Goal: Task Accomplishment & Management: Manage account settings

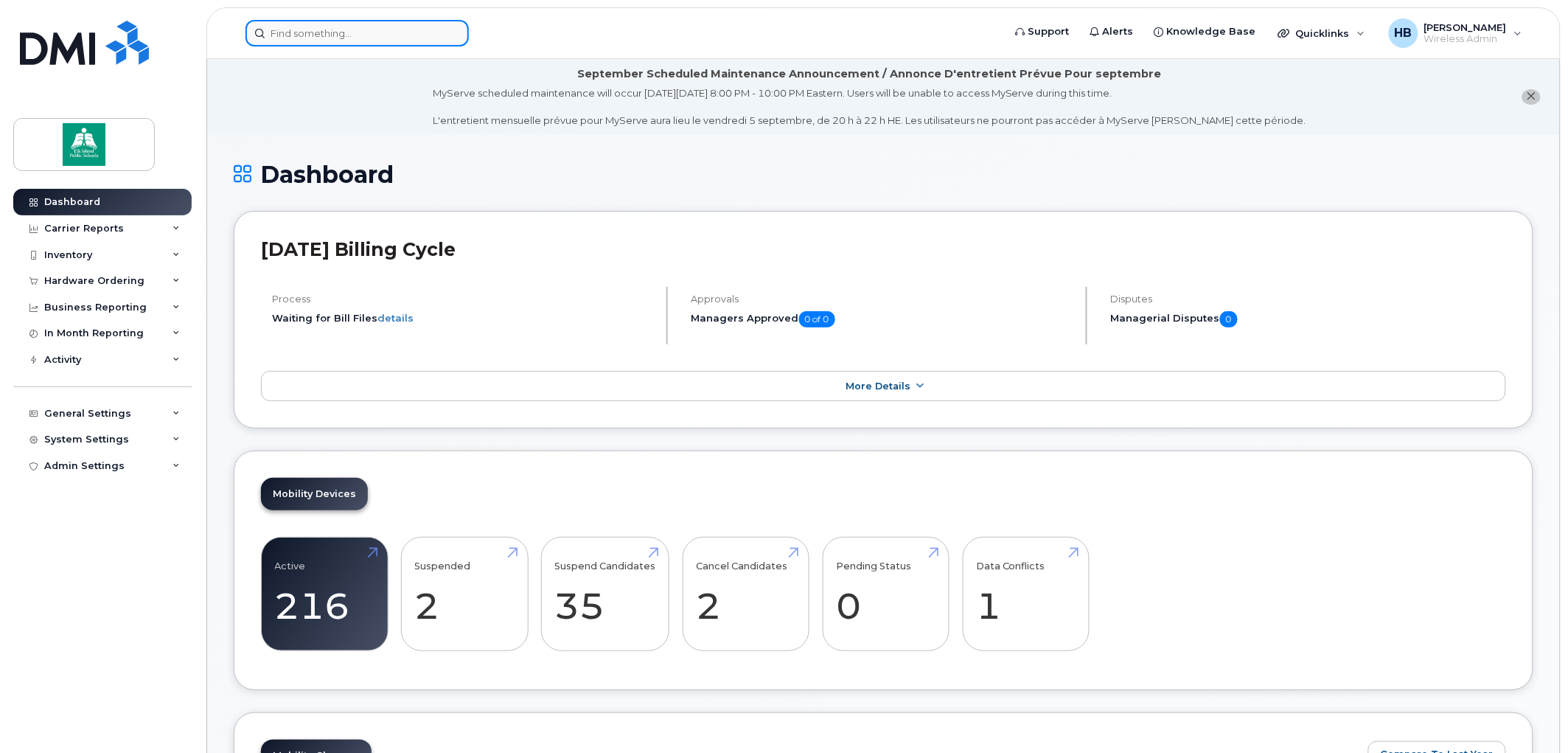
click at [360, 34] on input at bounding box center [356, 33] width 223 height 26
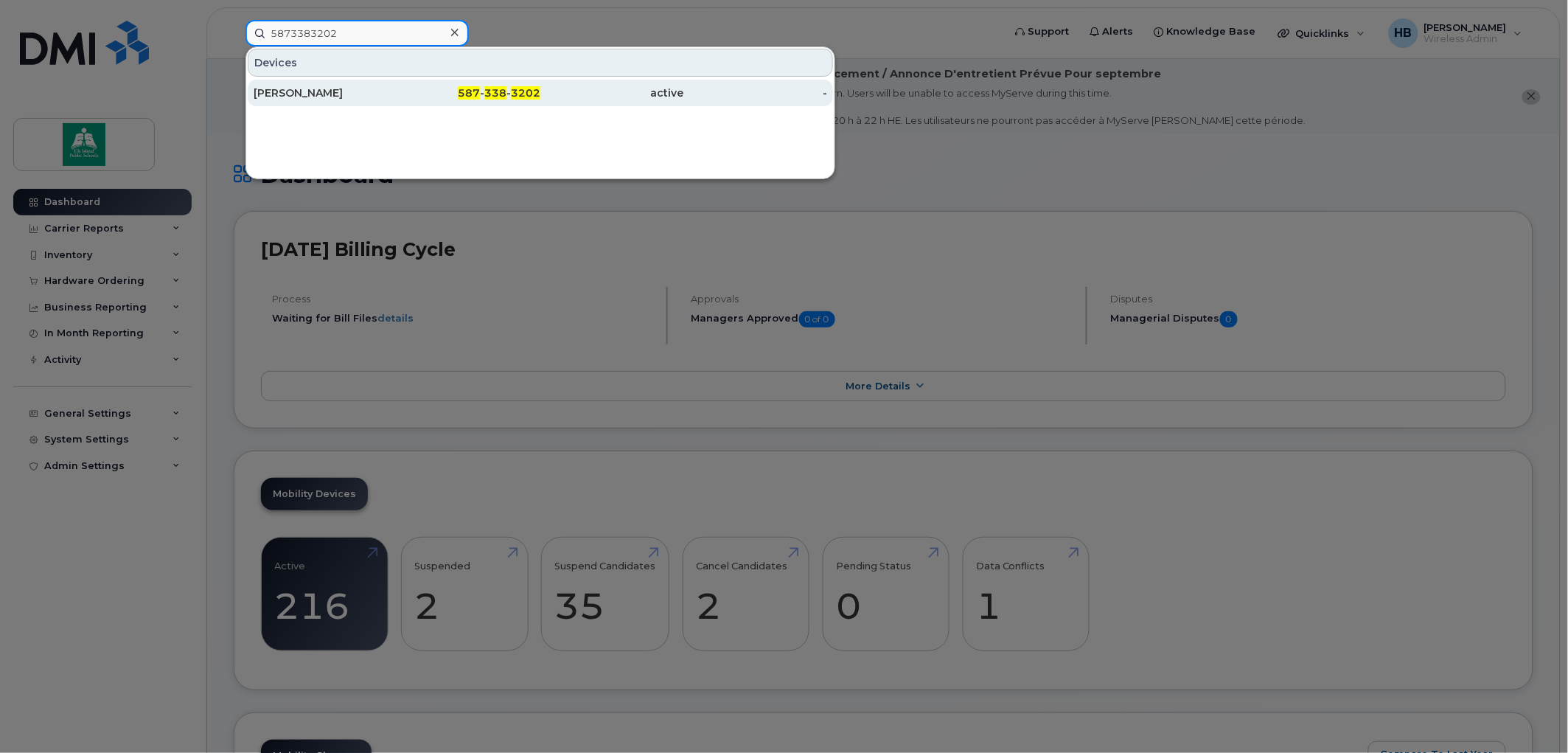
type input "5873383202"
click at [313, 89] on div "Allisen Khajavi" at bounding box center [325, 93] width 144 height 15
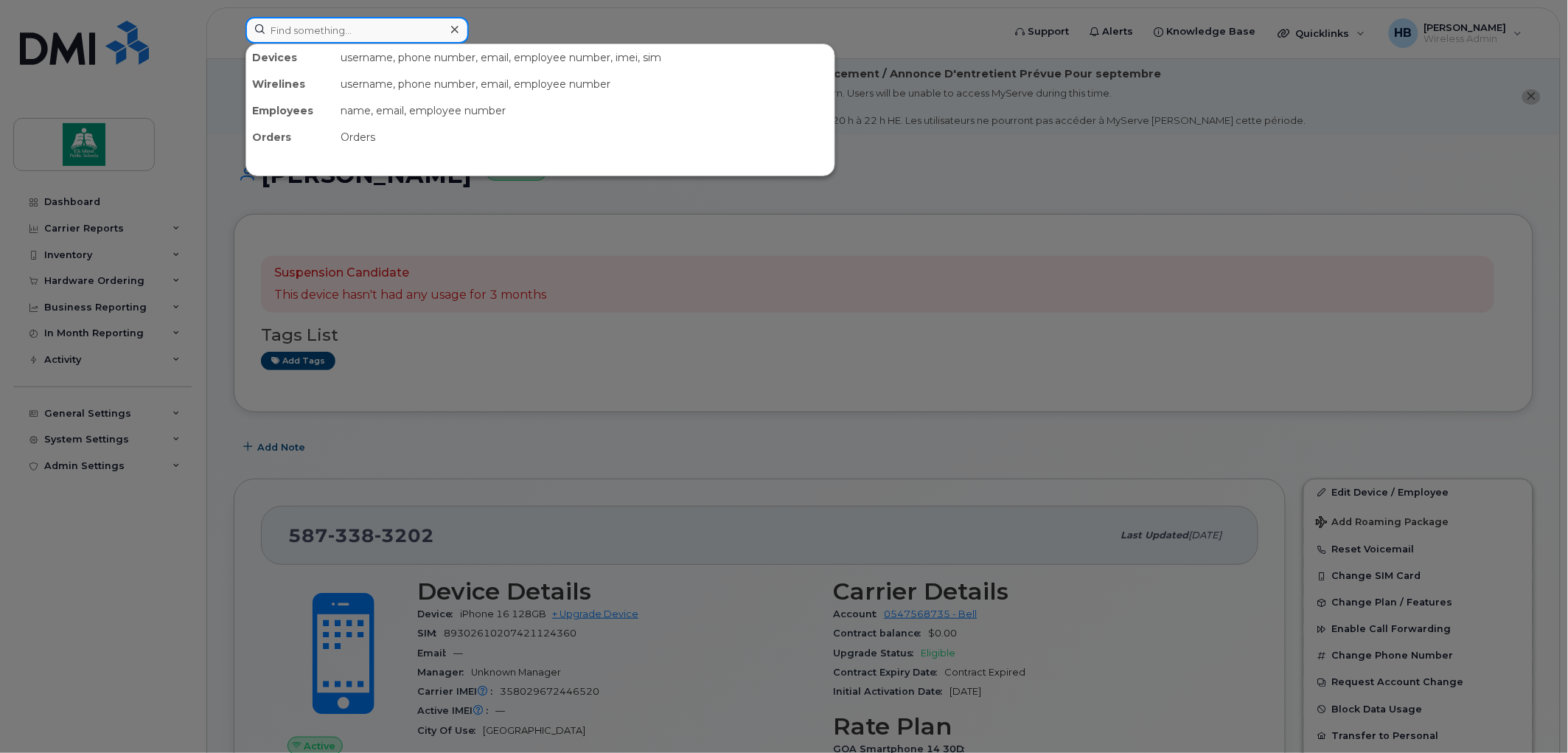
click at [281, 34] on input at bounding box center [356, 30] width 223 height 26
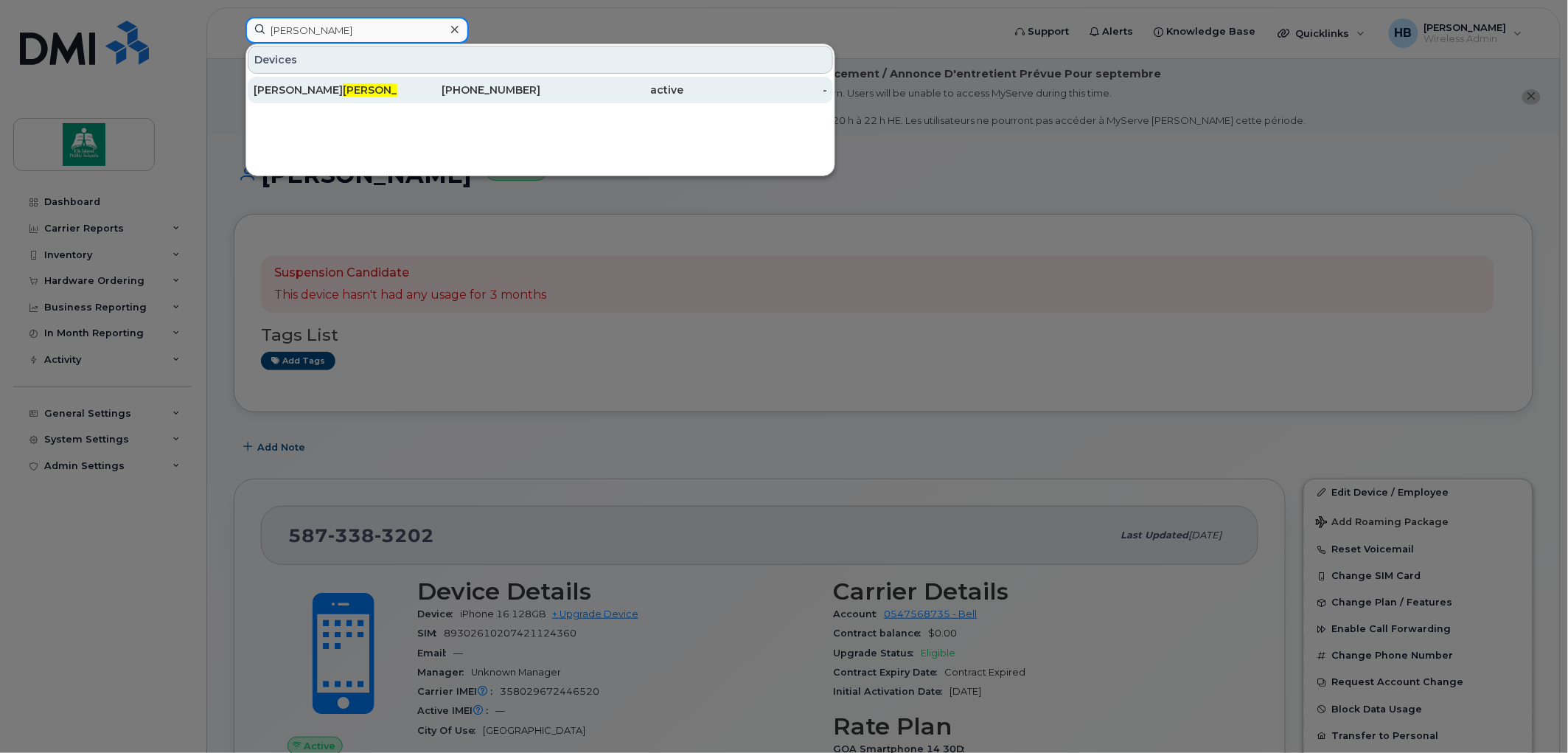
type input "chabot"
click at [343, 86] on span "Chabot" at bounding box center [387, 90] width 89 height 13
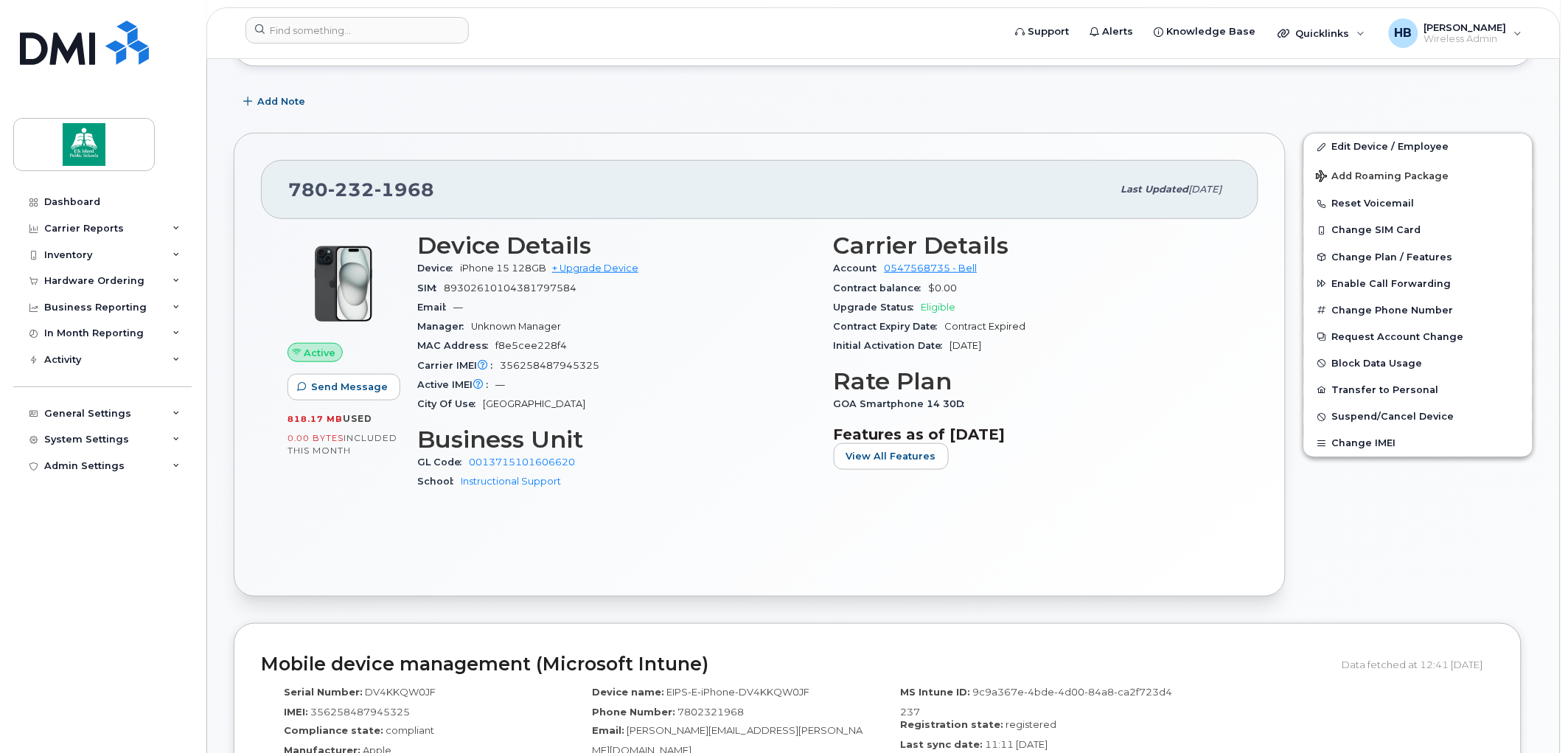
scroll to position [328, 0]
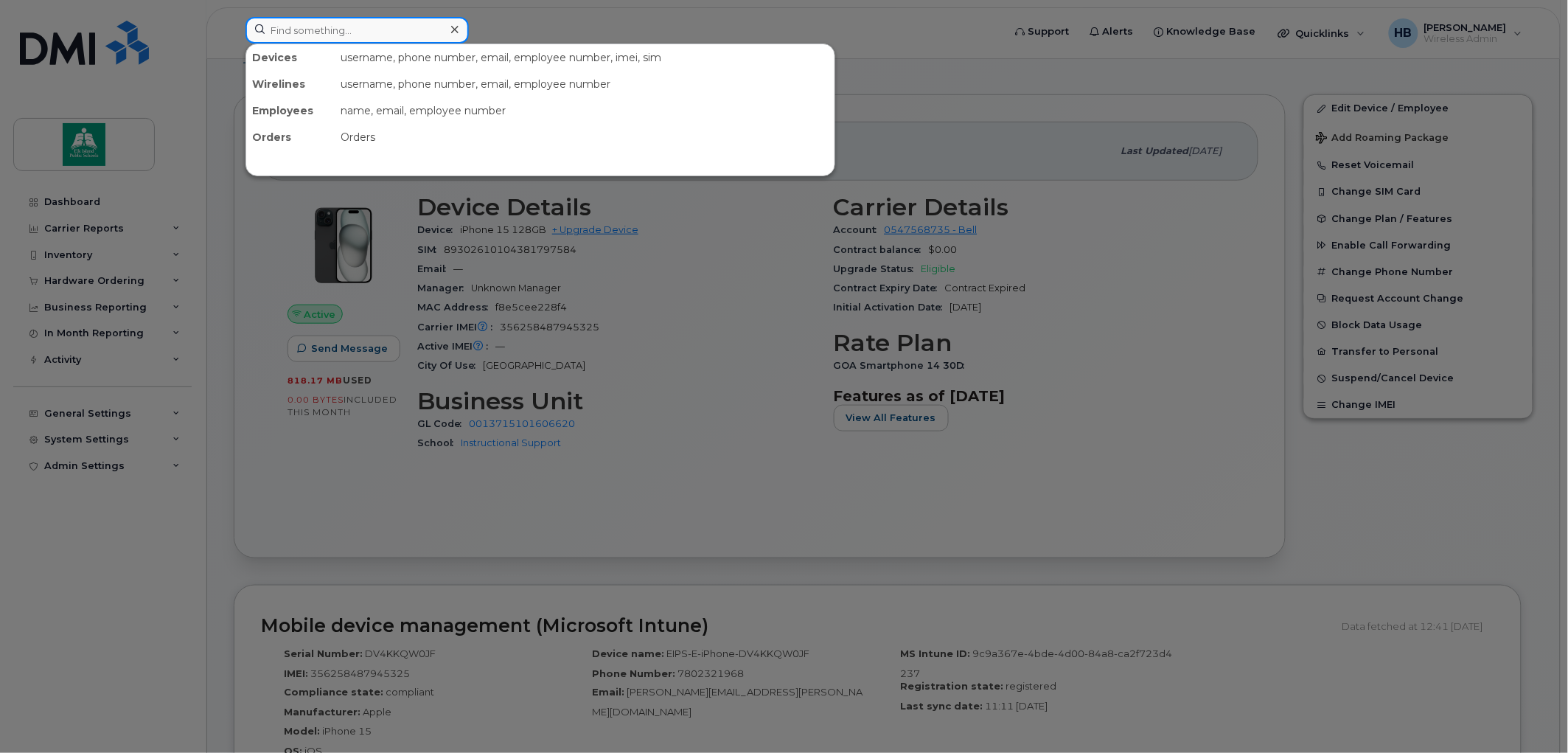
click at [413, 25] on input at bounding box center [356, 30] width 223 height 26
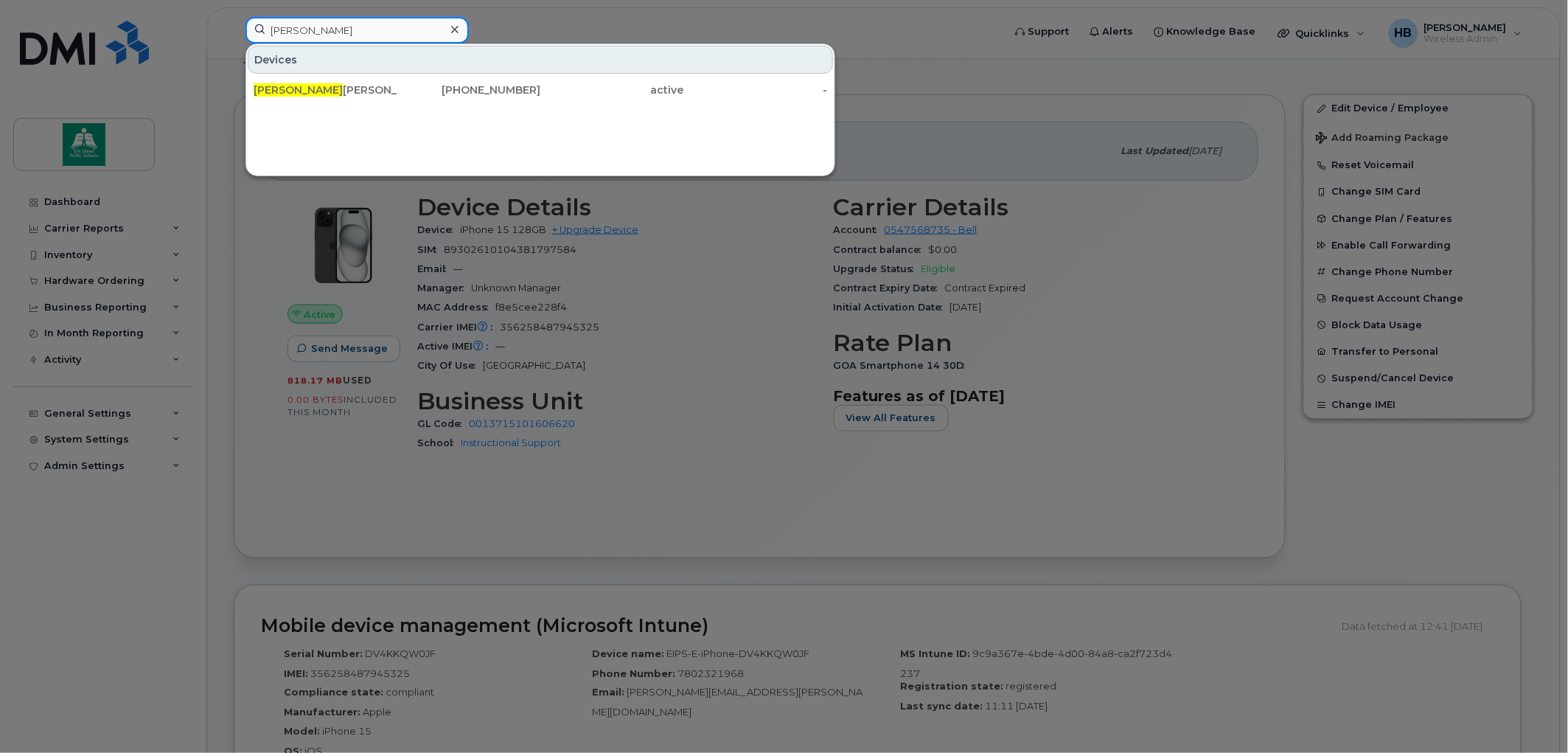
drag, startPoint x: 343, startPoint y: 25, endPoint x: 256, endPoint y: 32, distance: 87.3
click at [256, 32] on input "nicole" at bounding box center [356, 30] width 223 height 26
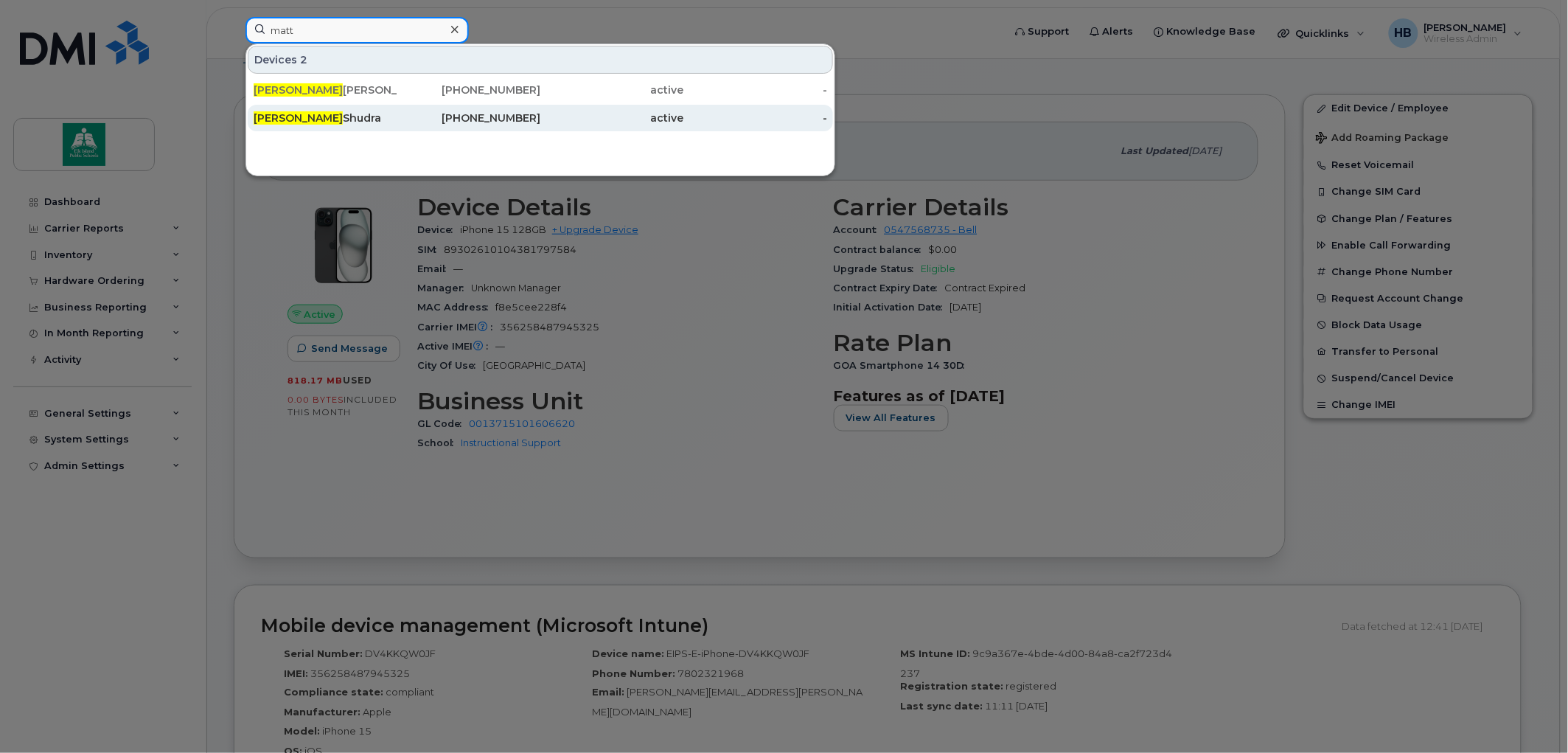
type input "matt"
click at [288, 119] on div "Matt Shudra" at bounding box center [325, 118] width 144 height 15
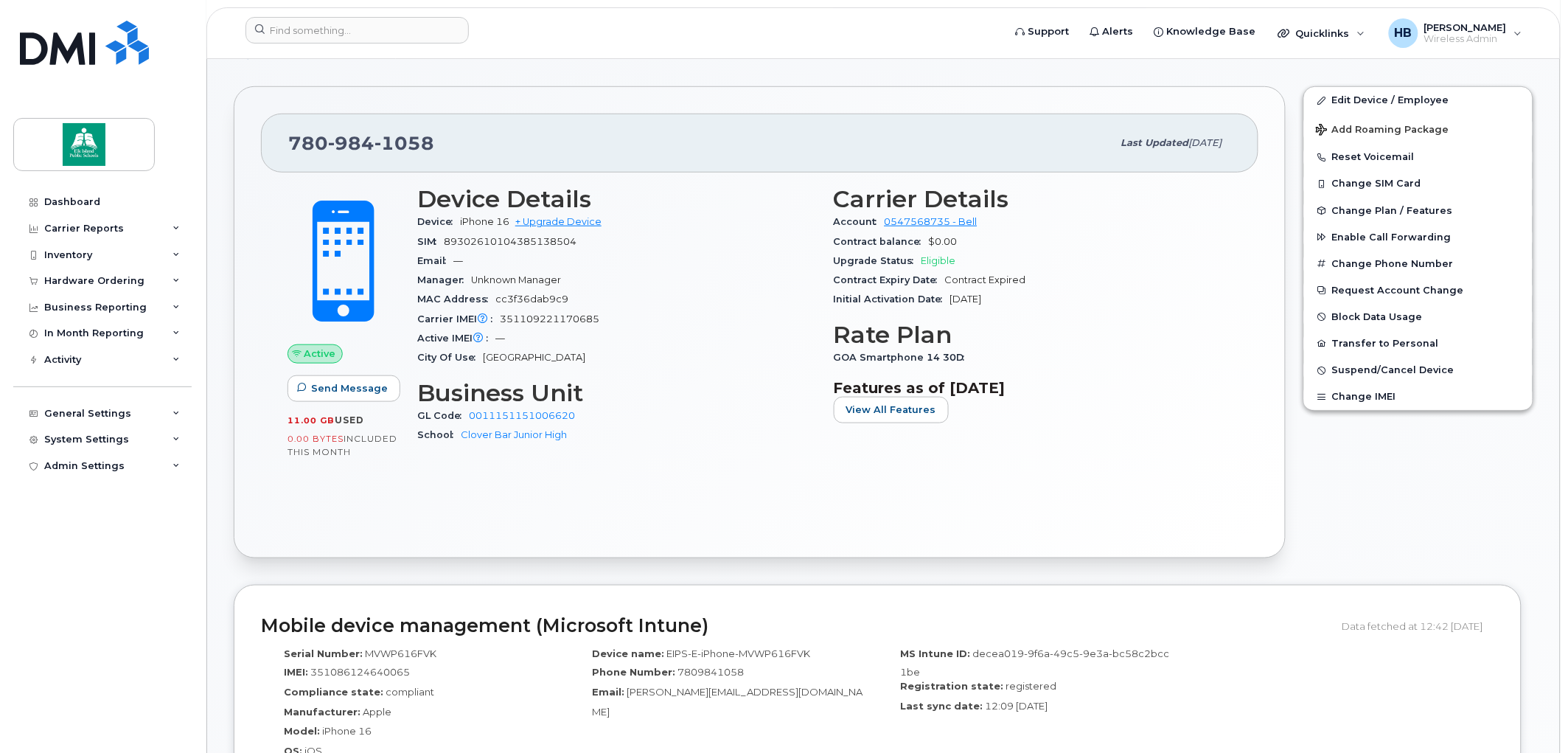
scroll to position [164, 0]
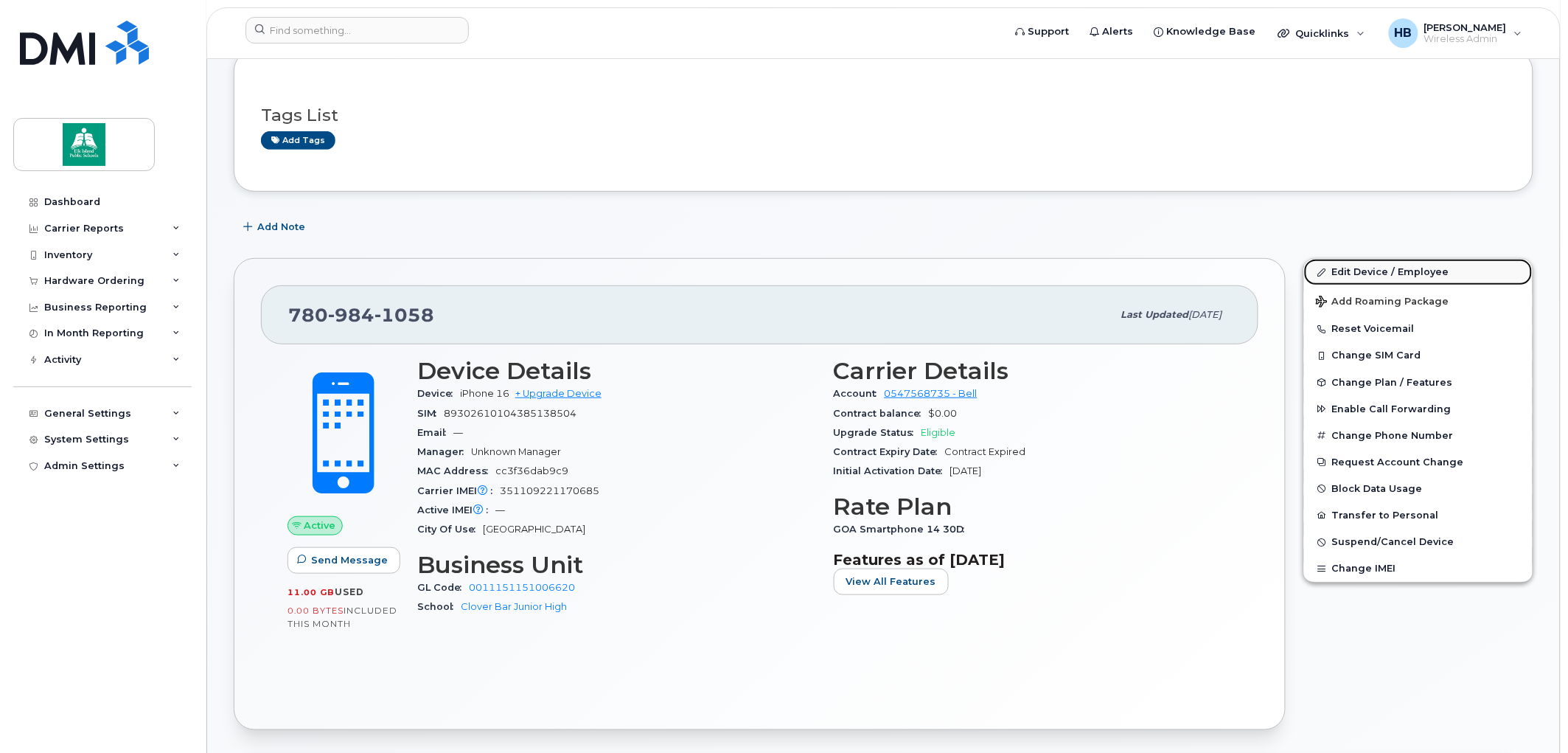
click at [1355, 267] on link "Edit Device / Employee" at bounding box center [1418, 272] width 229 height 26
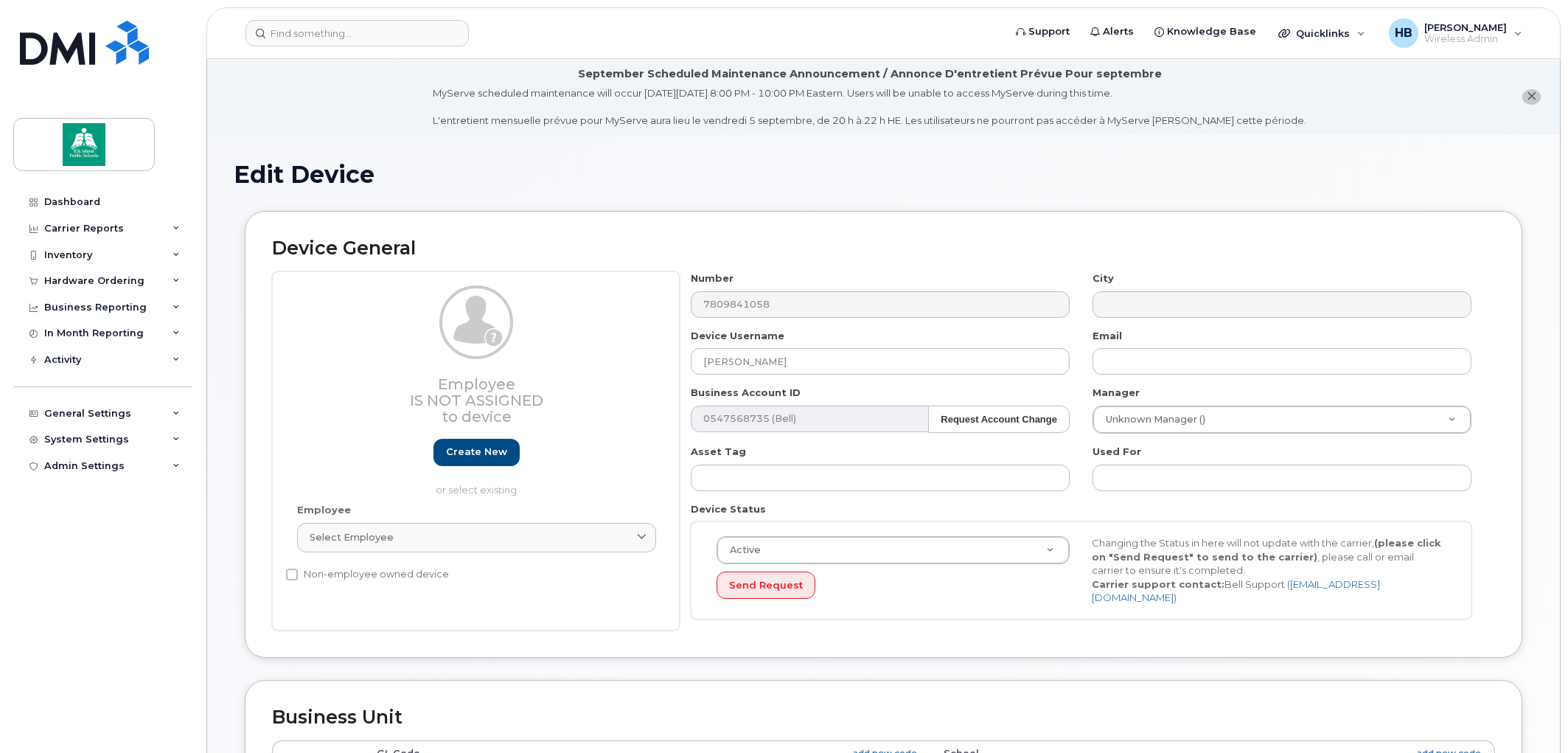
select select "10109189"
select select "10109246"
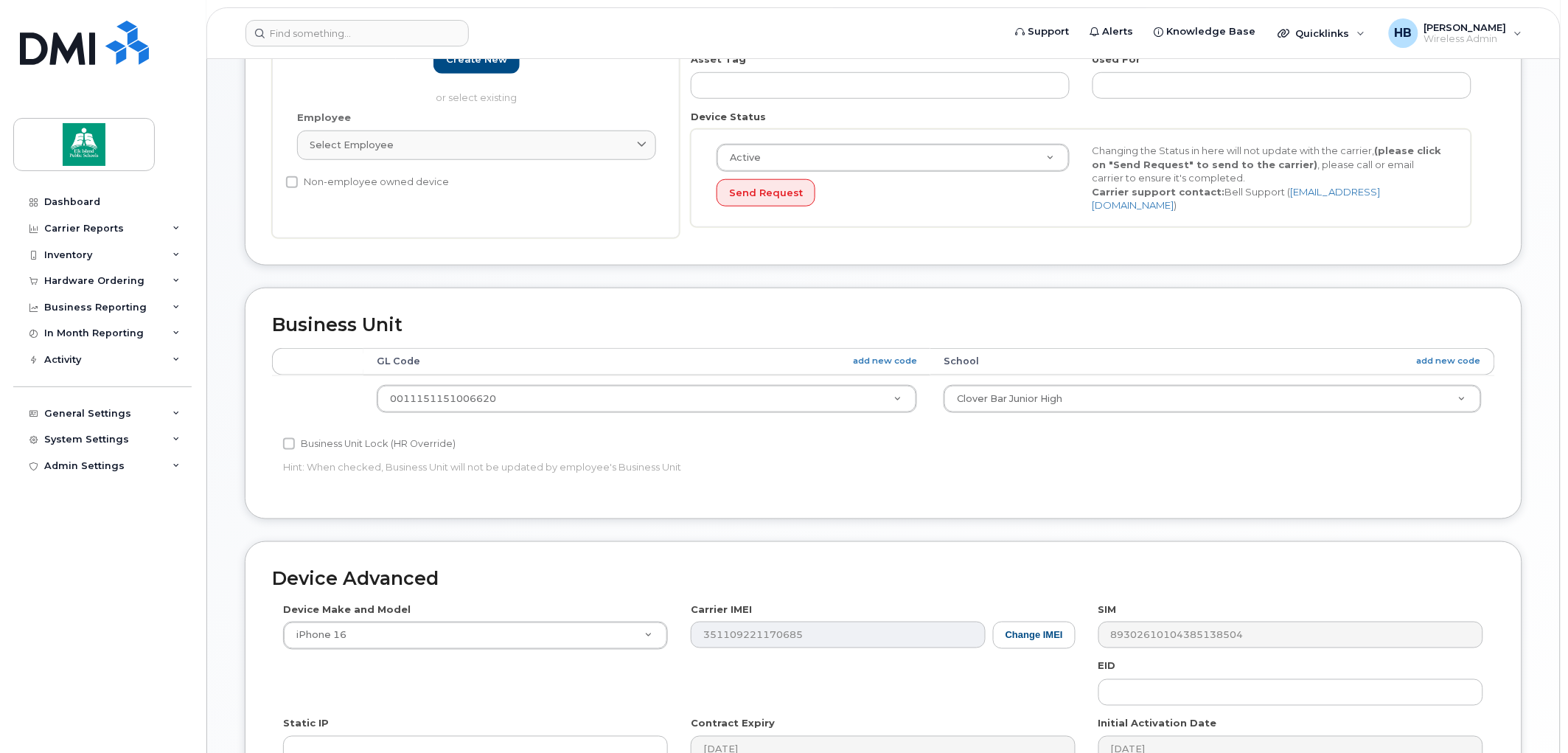
scroll to position [410, 0]
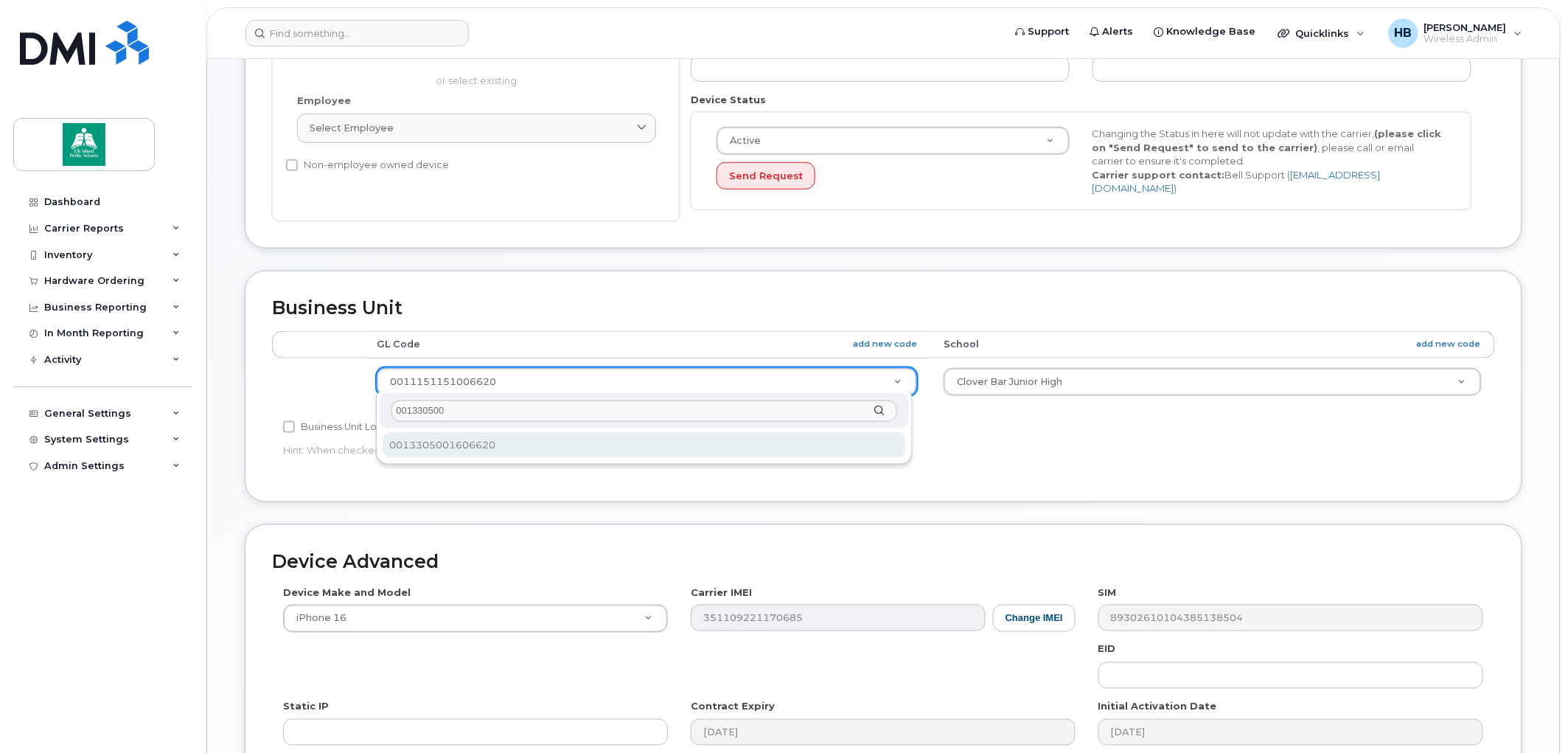
type input "001330500"
select select "10109138"
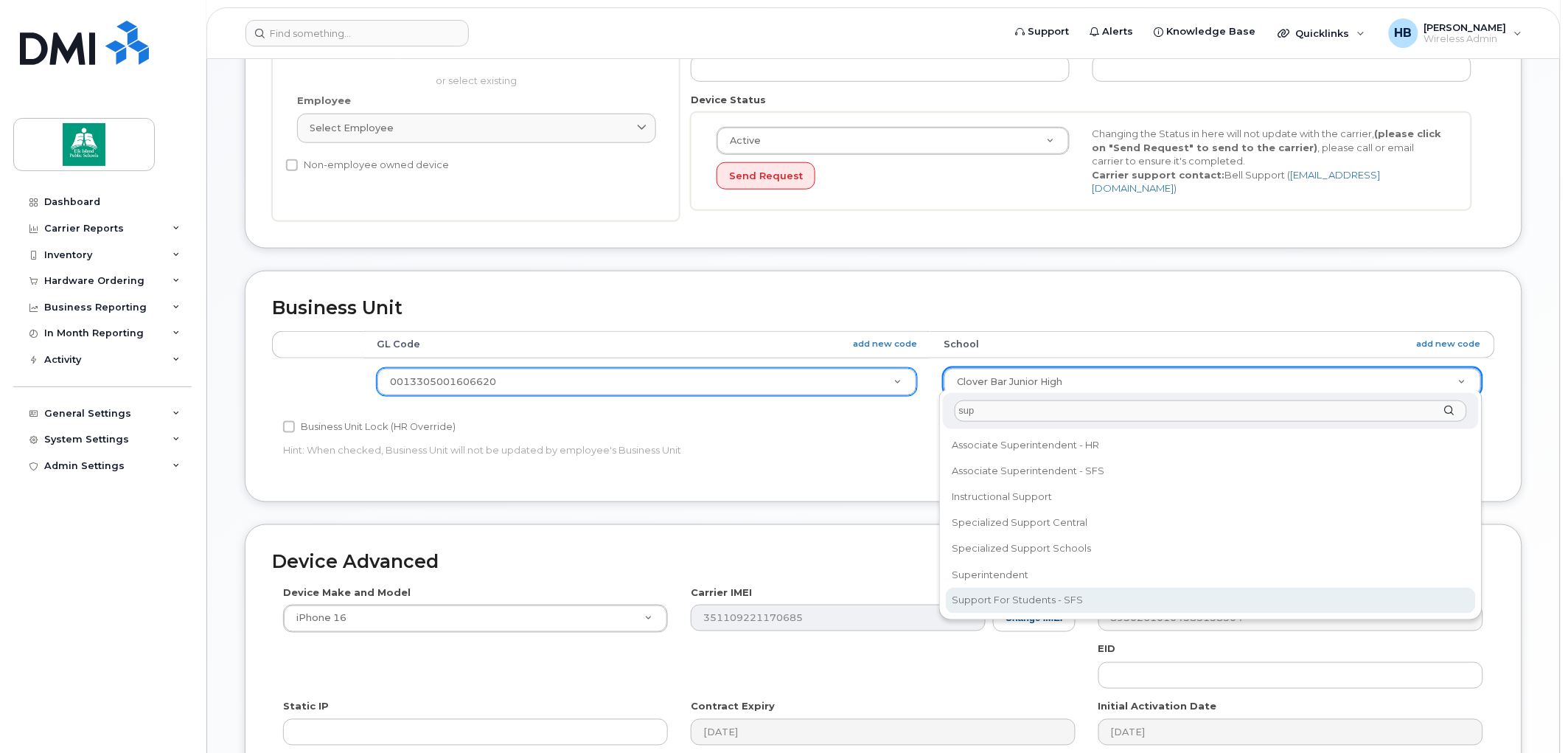
type input "sup"
select select "16861284"
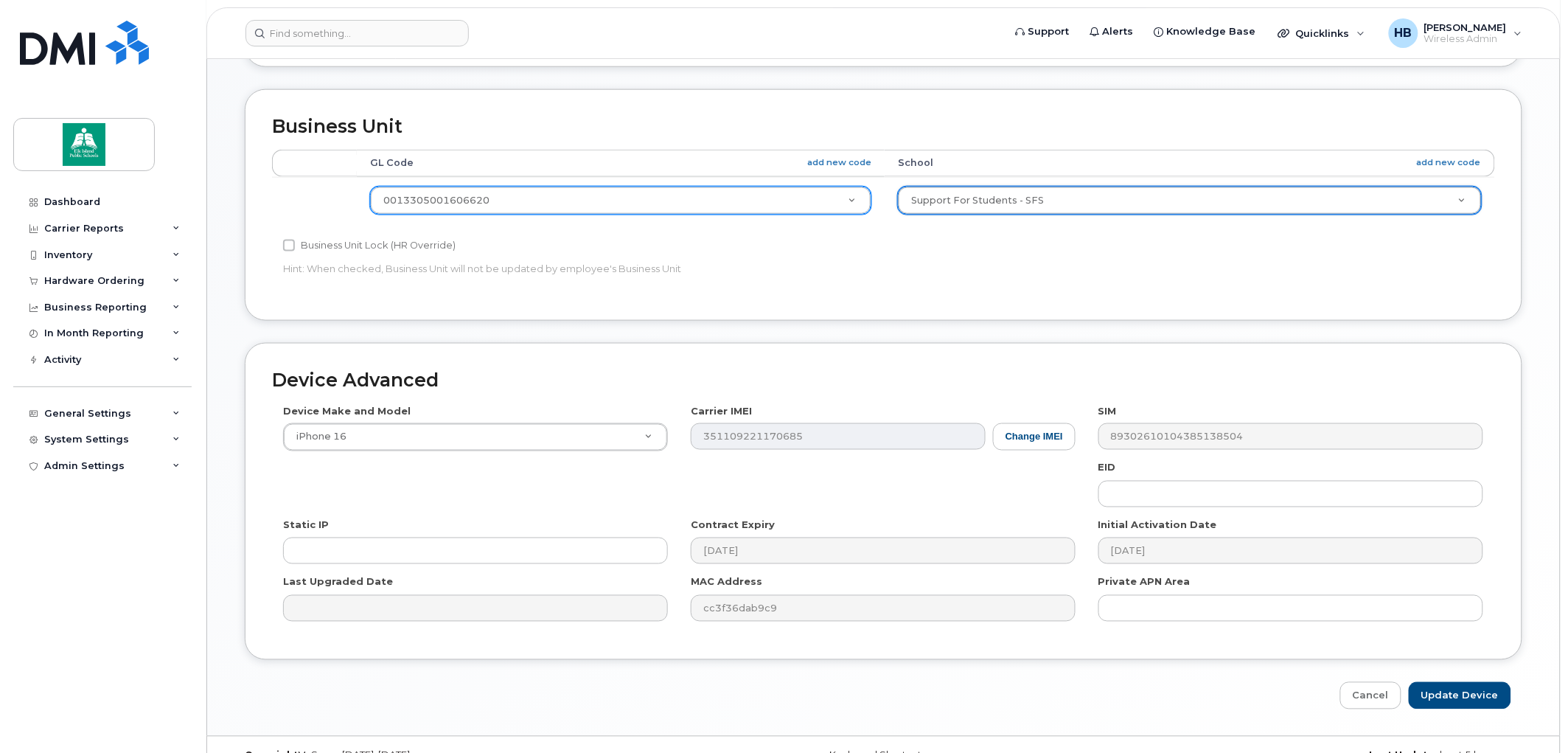
scroll to position [616, 0]
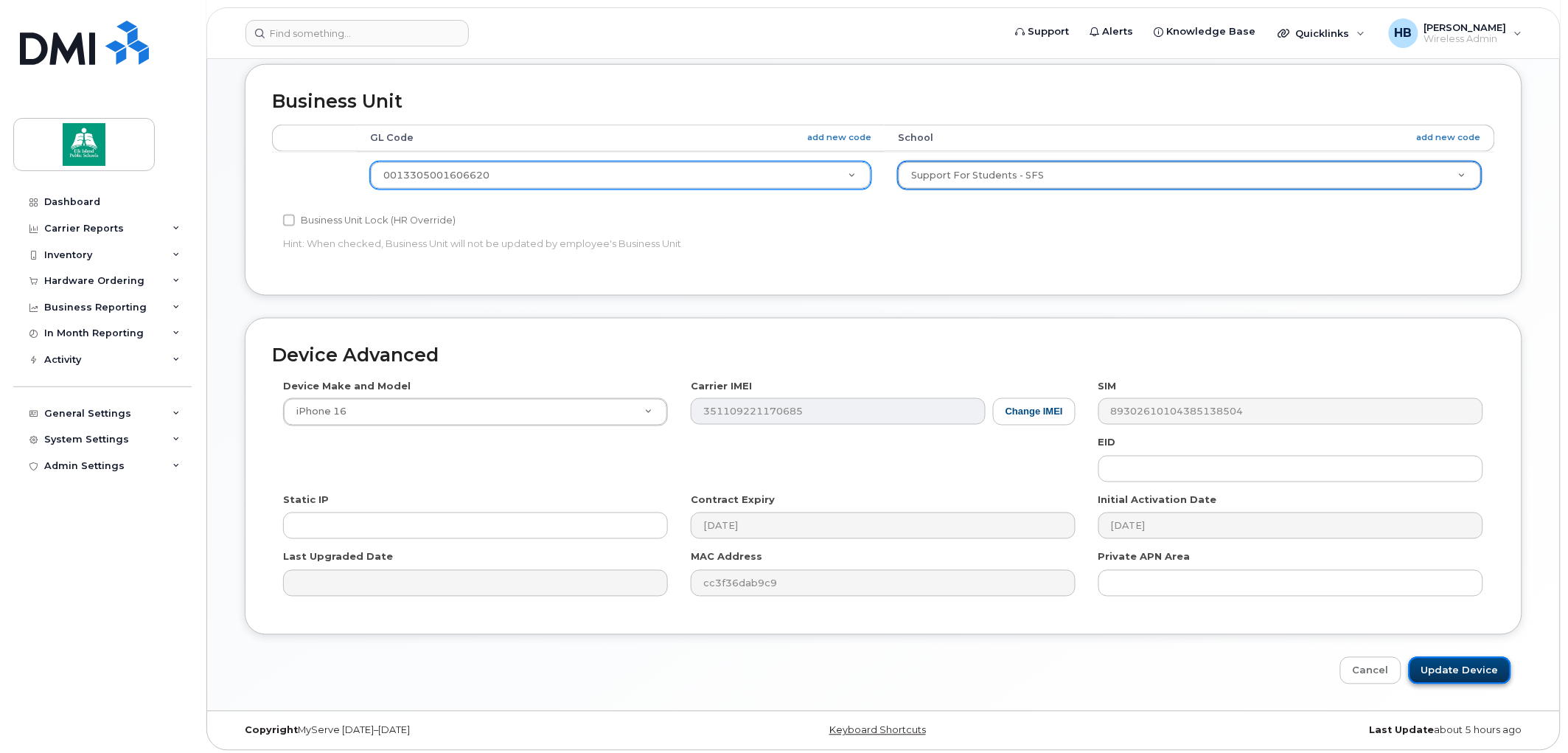
click at [1467, 667] on input "Update Device" at bounding box center [1459, 670] width 102 height 27
type input "Saving..."
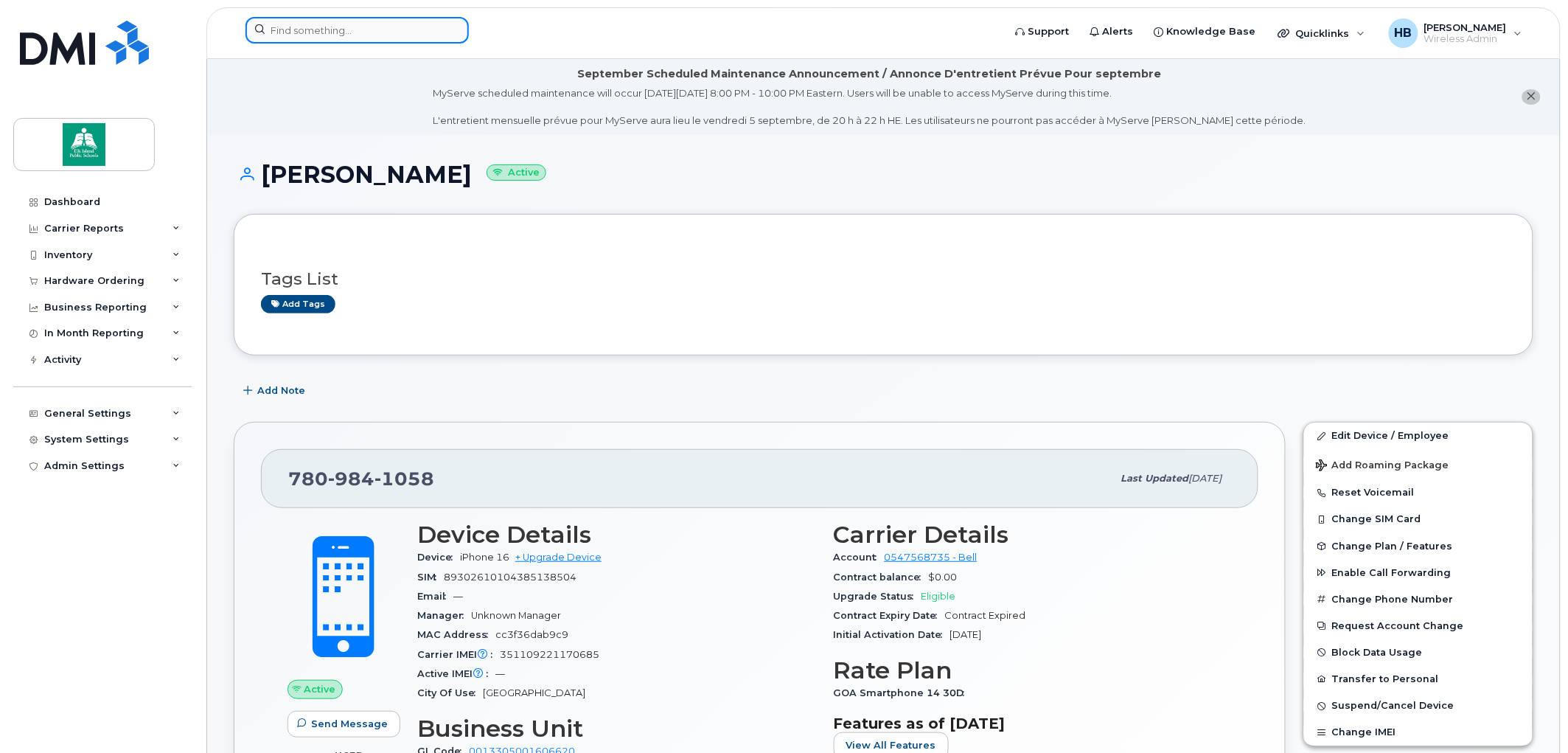
click at [341, 25] on input at bounding box center [356, 30] width 223 height 26
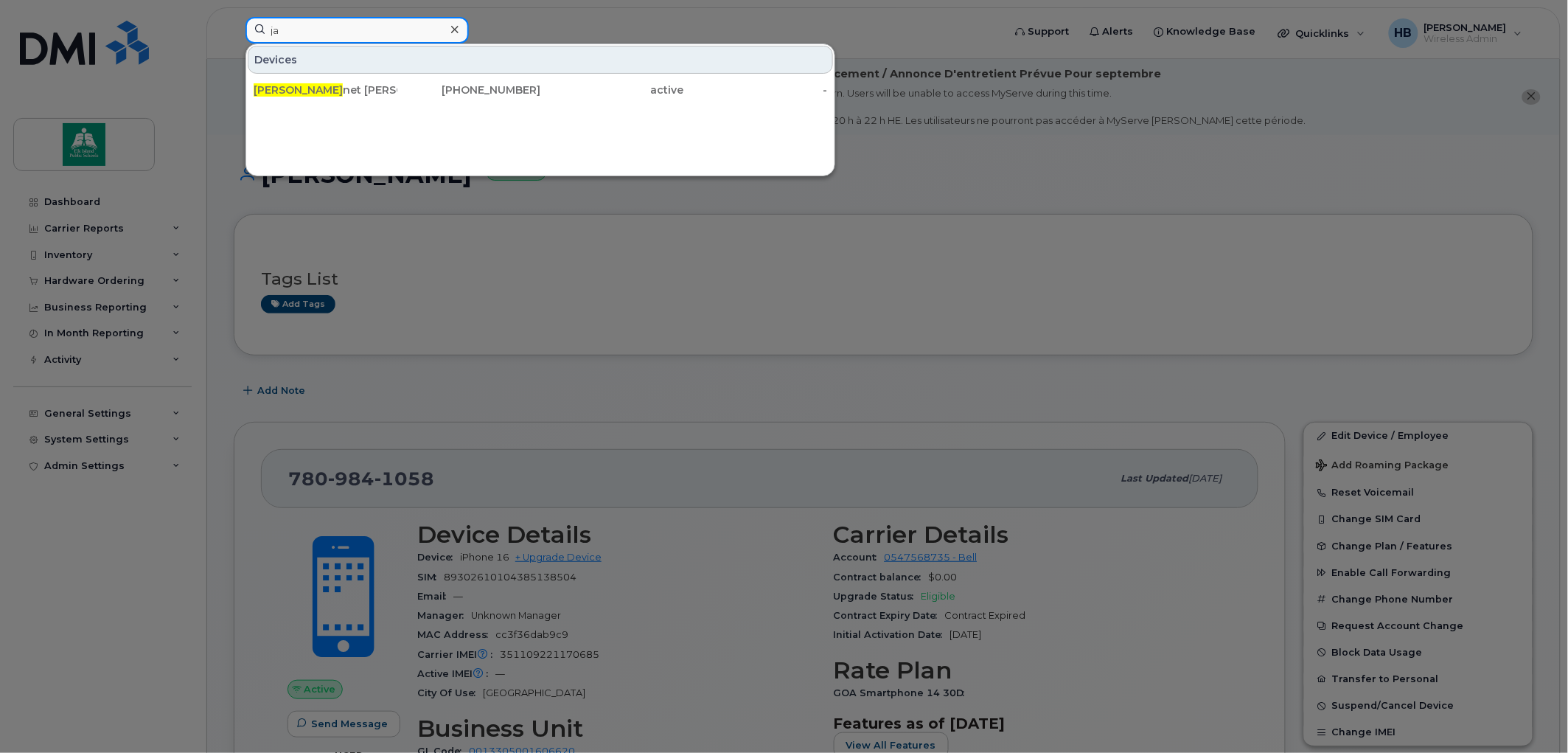
type input "j"
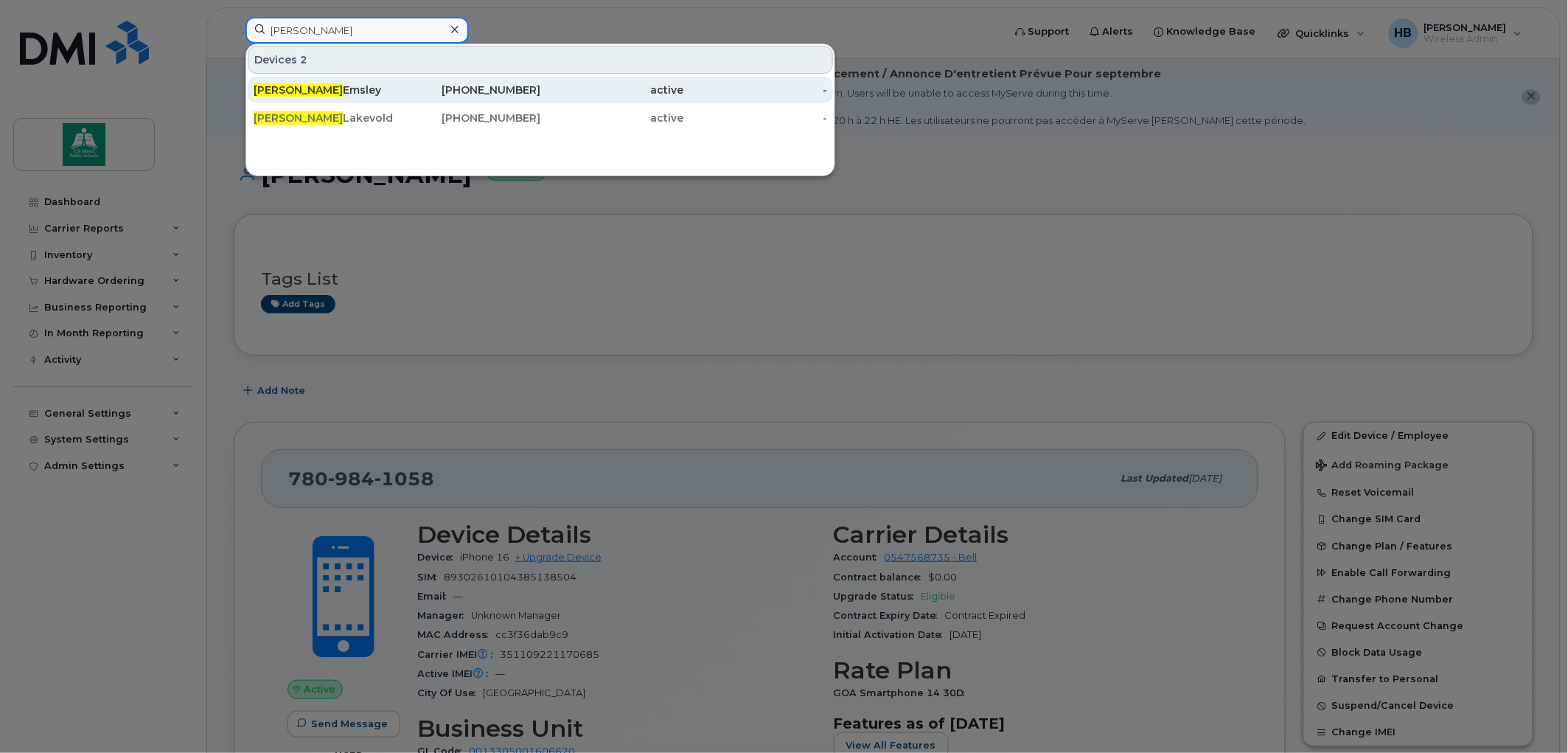
type input "jodi"
click at [306, 86] on div "Jodi Emsley" at bounding box center [325, 90] width 144 height 15
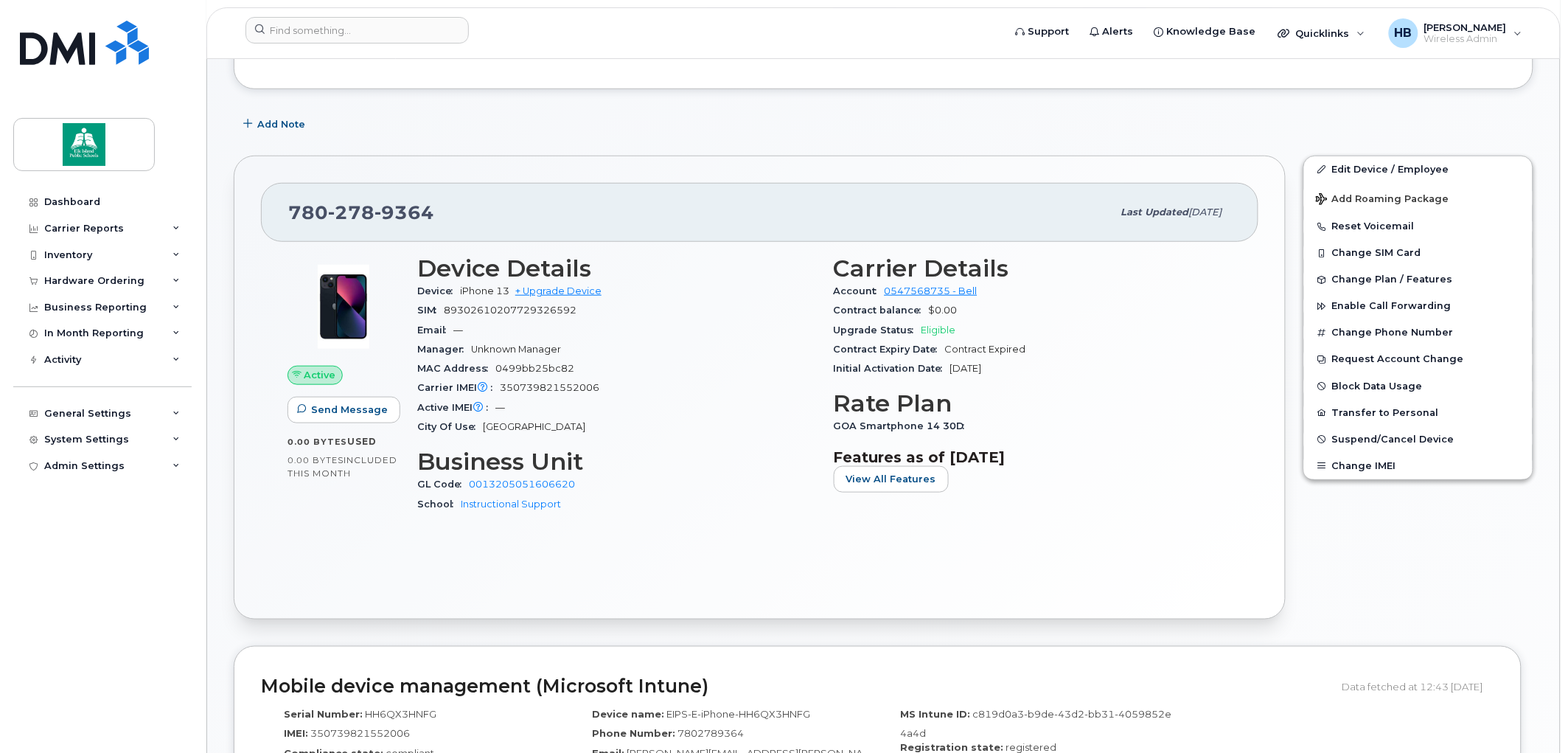
scroll to position [328, 0]
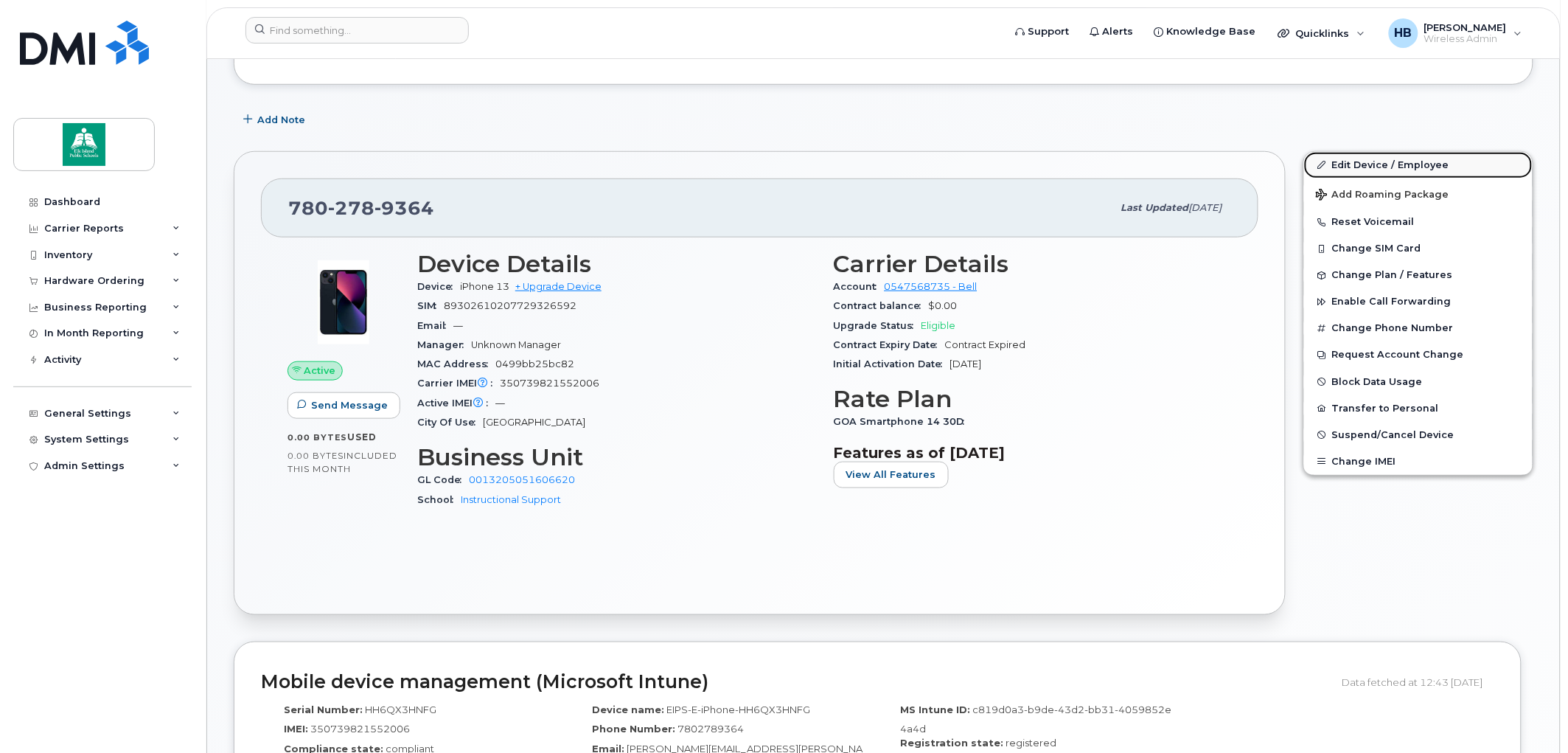
click at [1401, 167] on link "Edit Device / Employee" at bounding box center [1418, 165] width 229 height 26
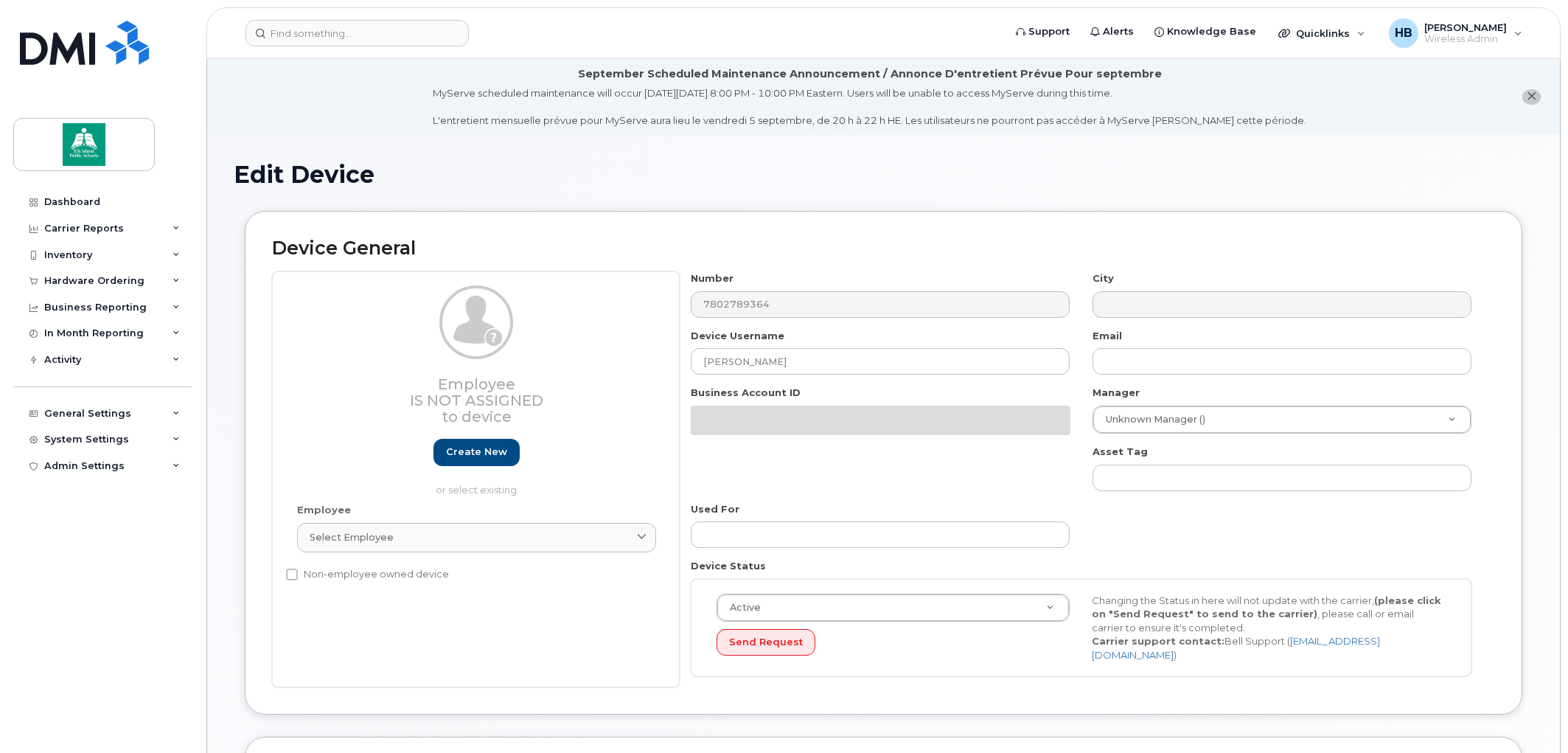
select select "35644337"
select select "10109200"
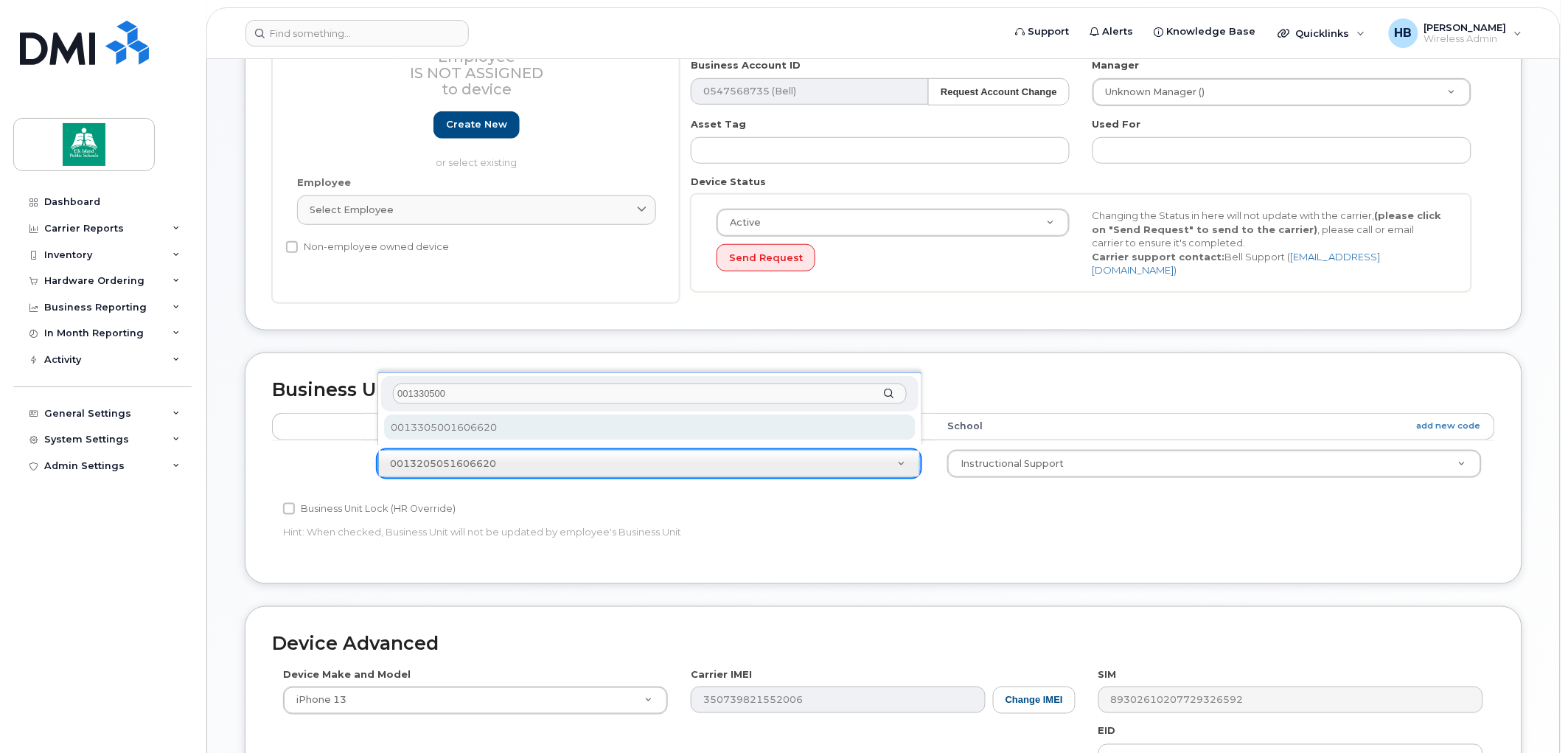
type input "001330500"
select select "10109138"
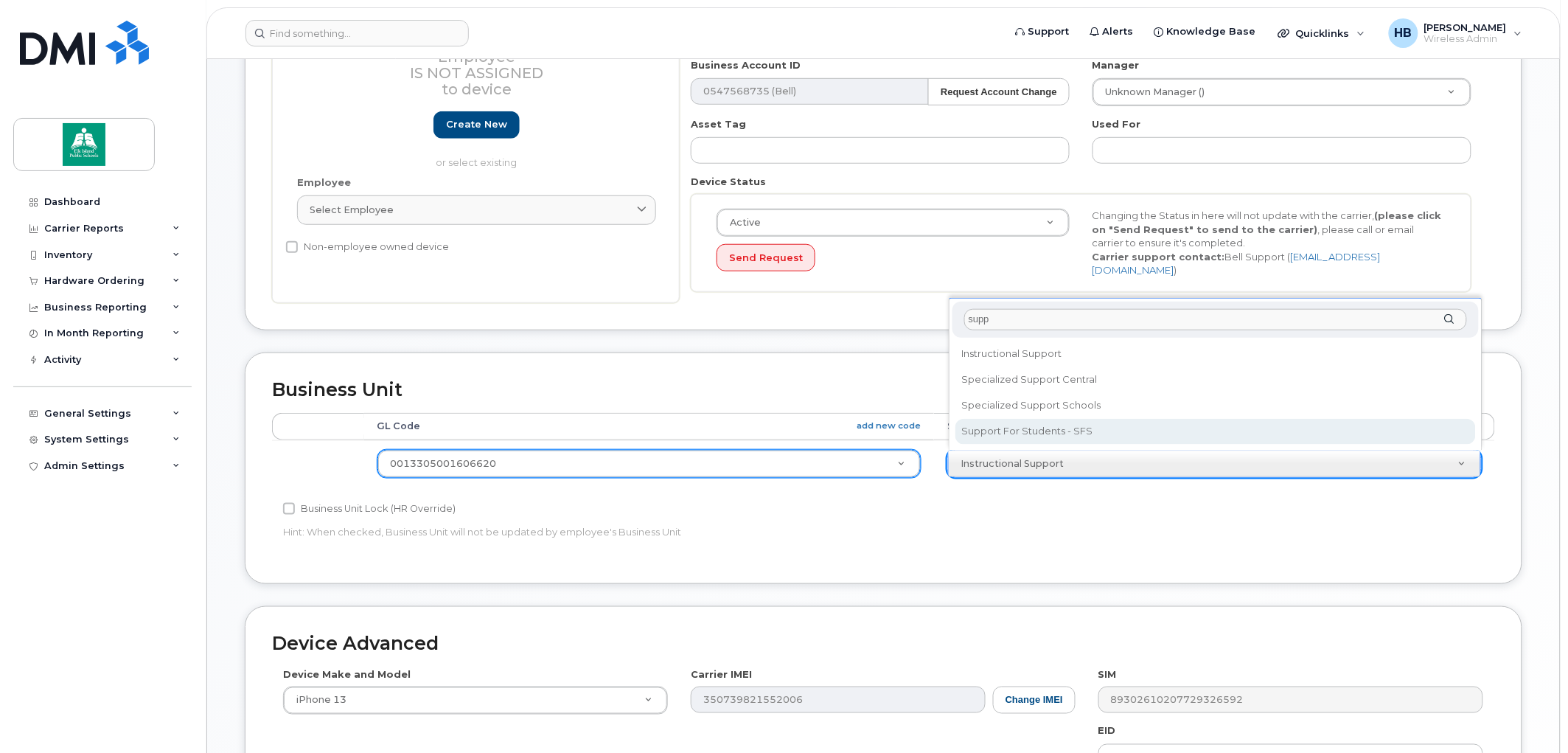
type input "supp"
select select "16861284"
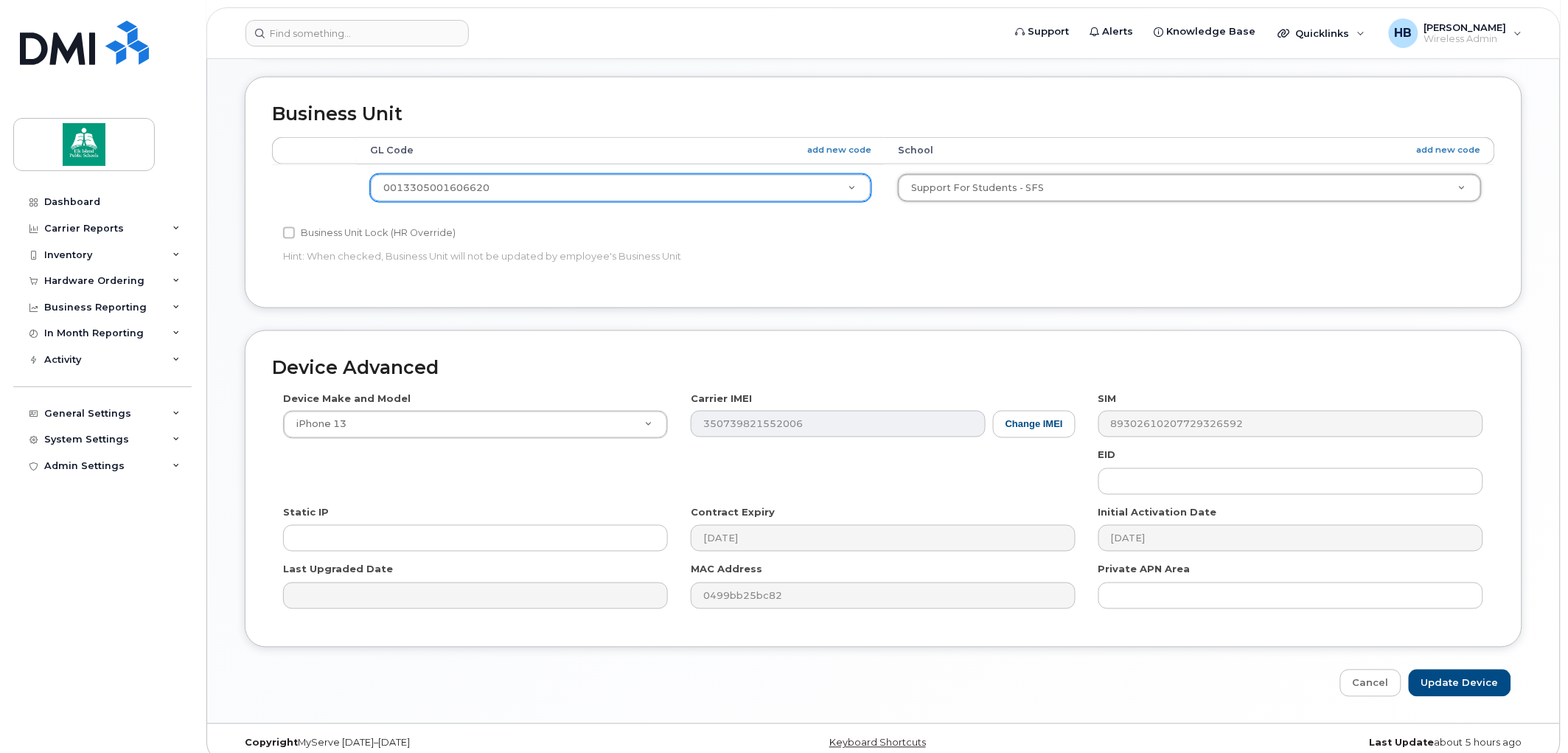
scroll to position [616, 0]
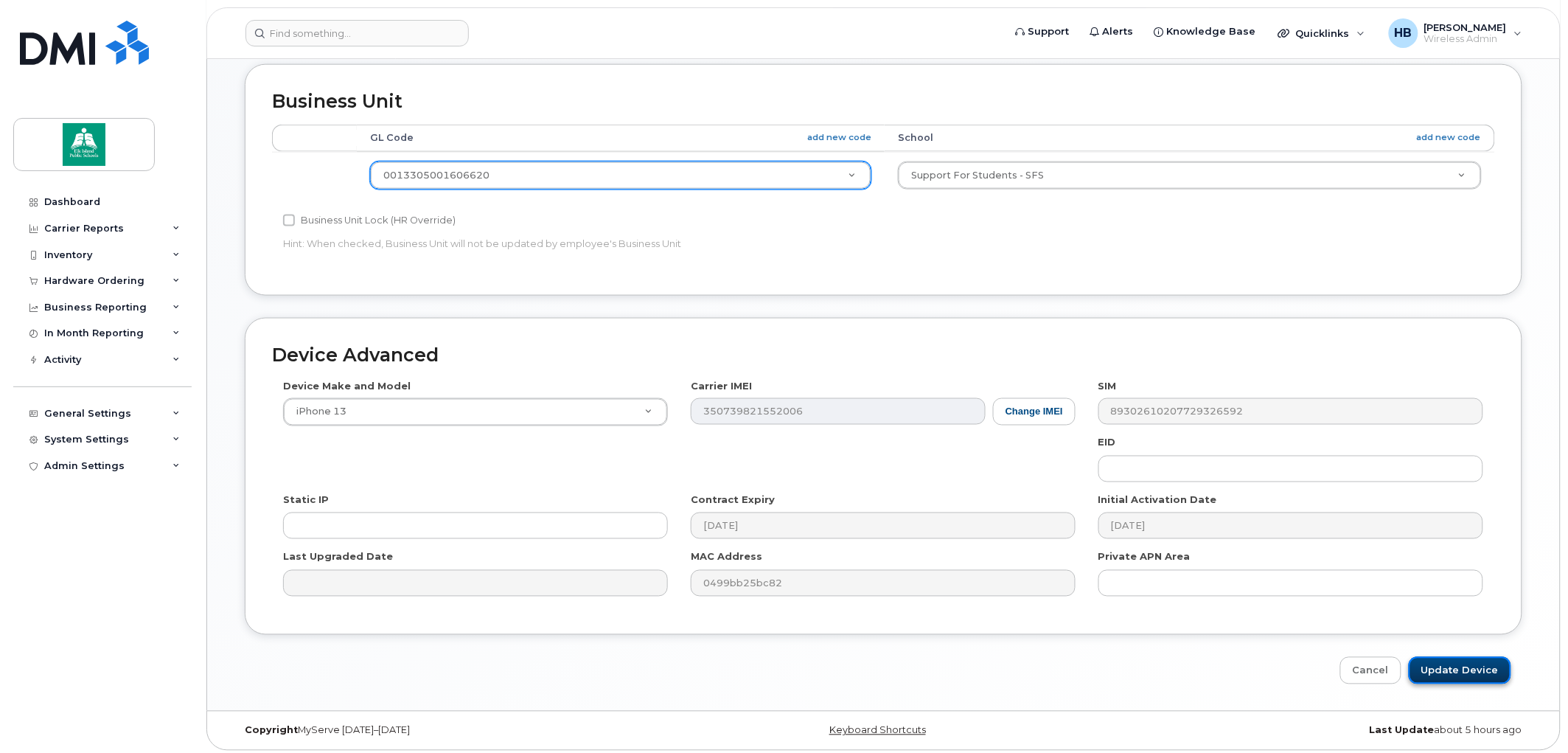
click at [1459, 658] on input "Update Device" at bounding box center [1459, 670] width 102 height 27
type input "Saving..."
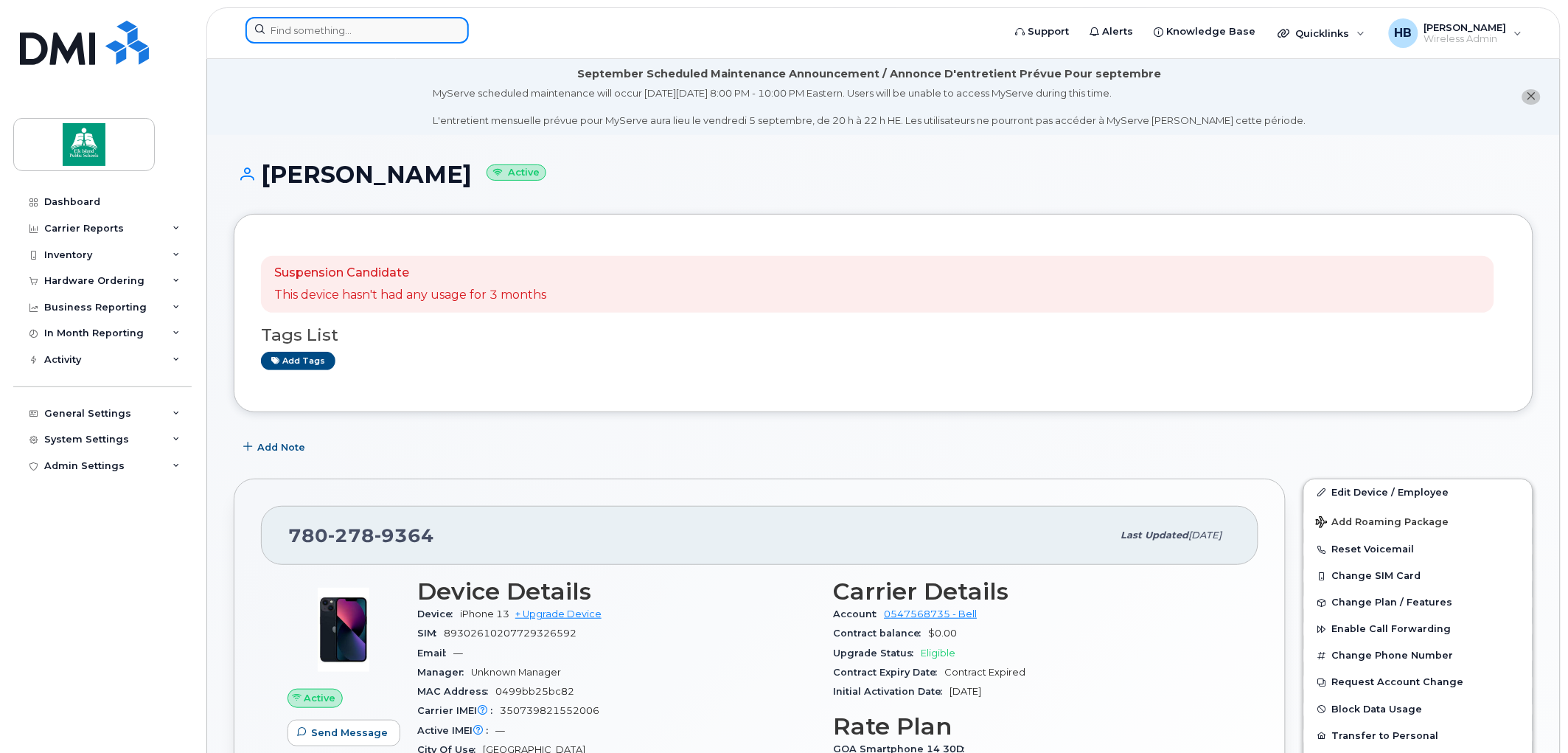
click at [297, 34] on input at bounding box center [356, 30] width 223 height 26
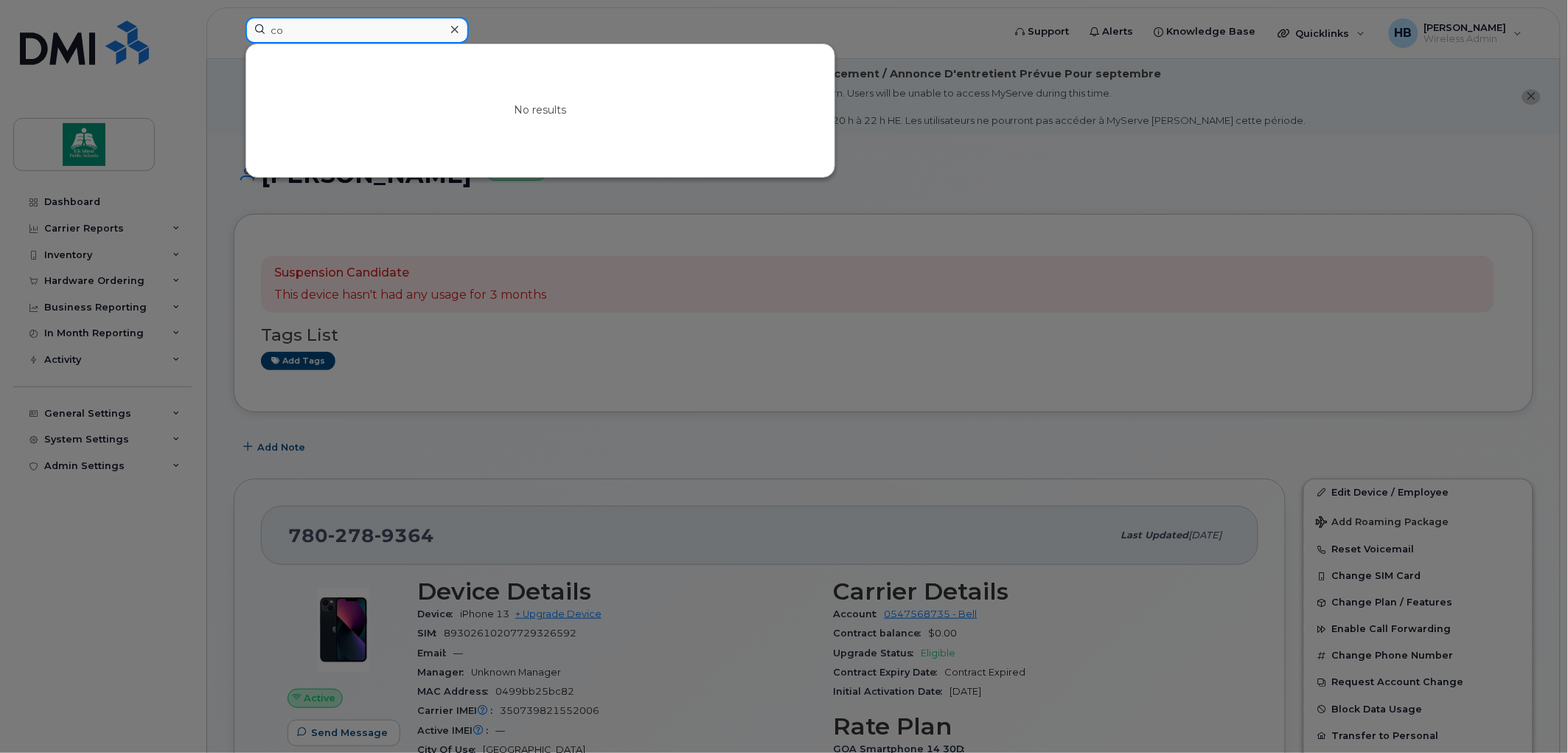
type input "c"
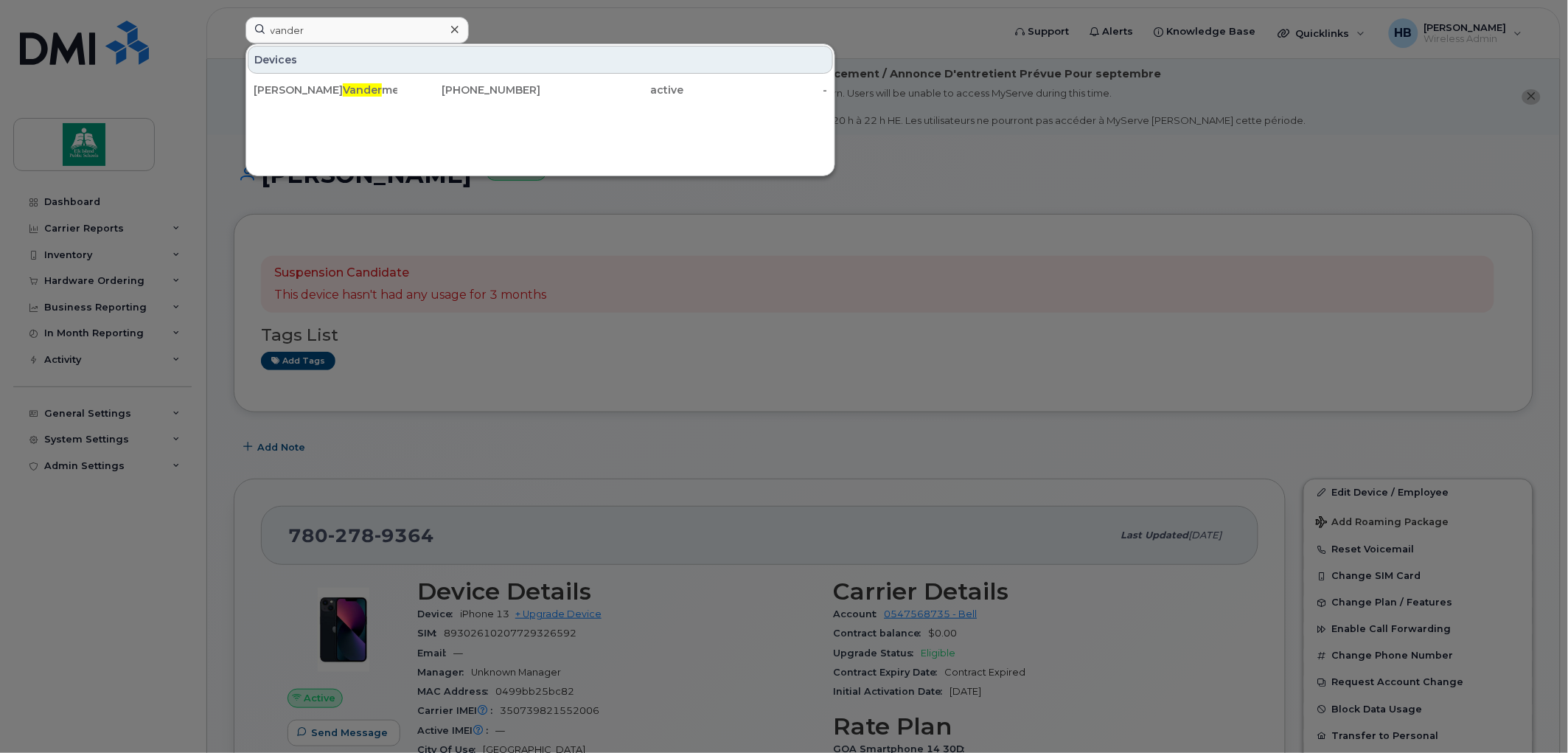
click at [990, 182] on div at bounding box center [784, 376] width 1568 height 753
click at [336, 25] on input "vander" at bounding box center [356, 30] width 223 height 26
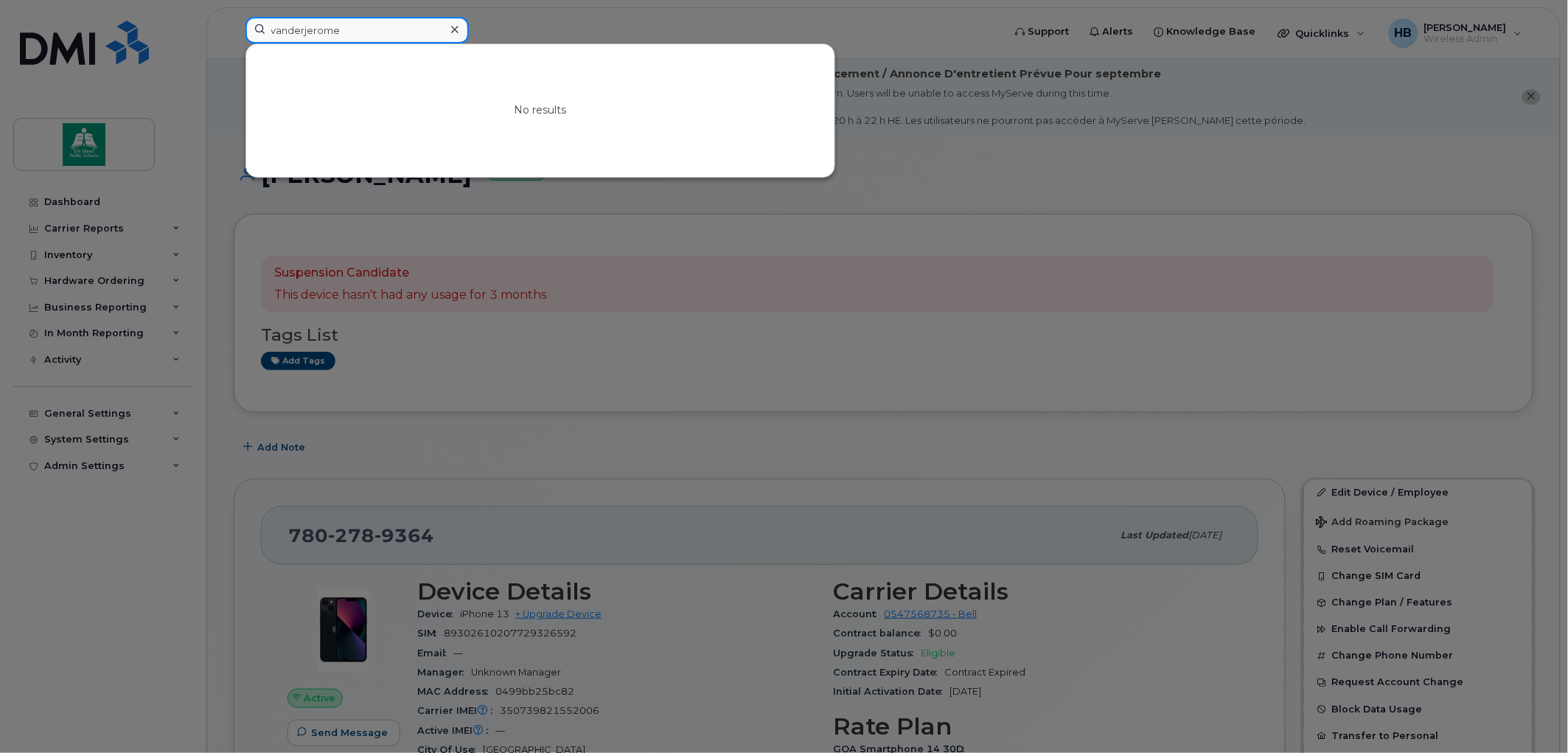
type input "vanderjerome"
click at [451, 30] on icon at bounding box center [454, 29] width 7 height 11
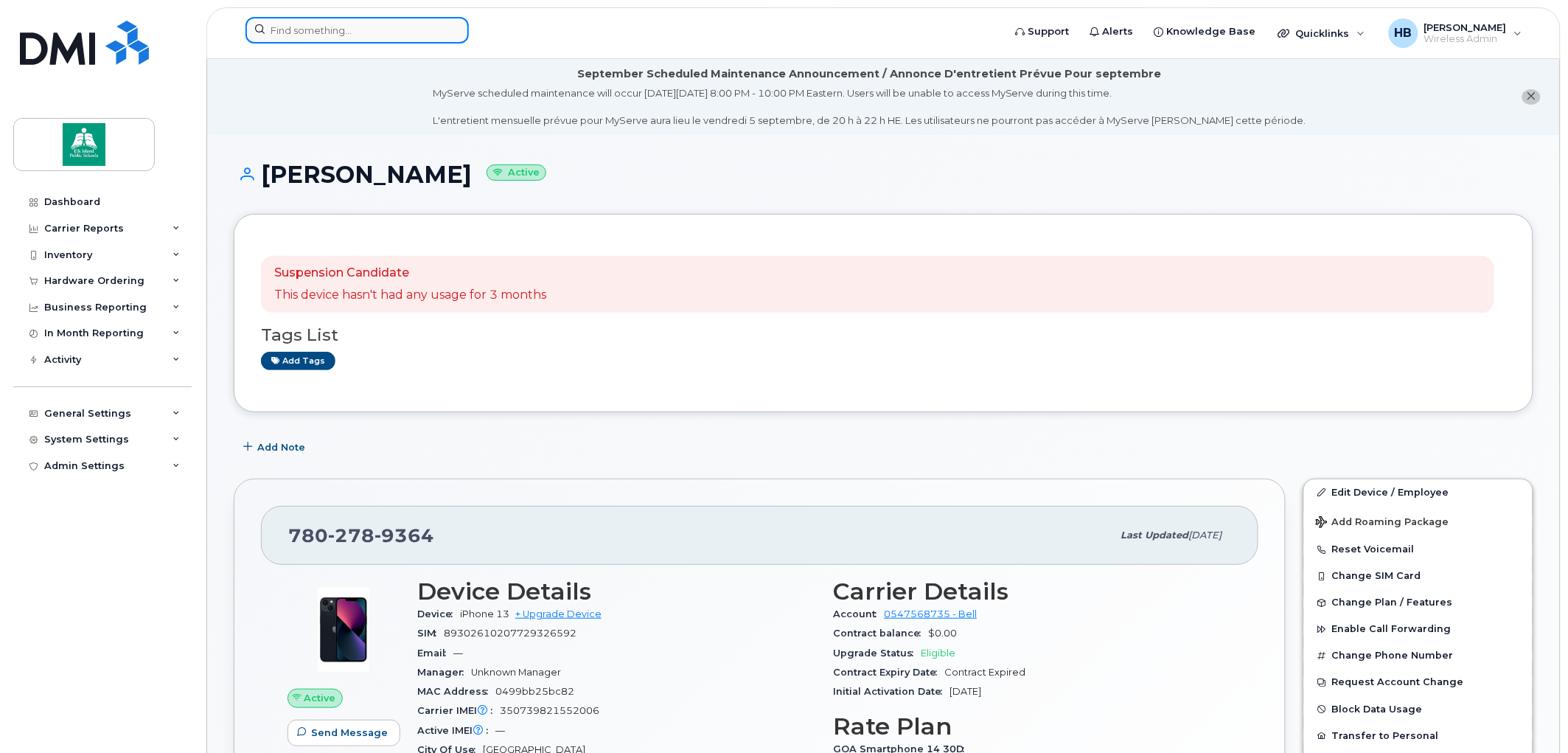
click at [329, 31] on input at bounding box center [356, 30] width 223 height 26
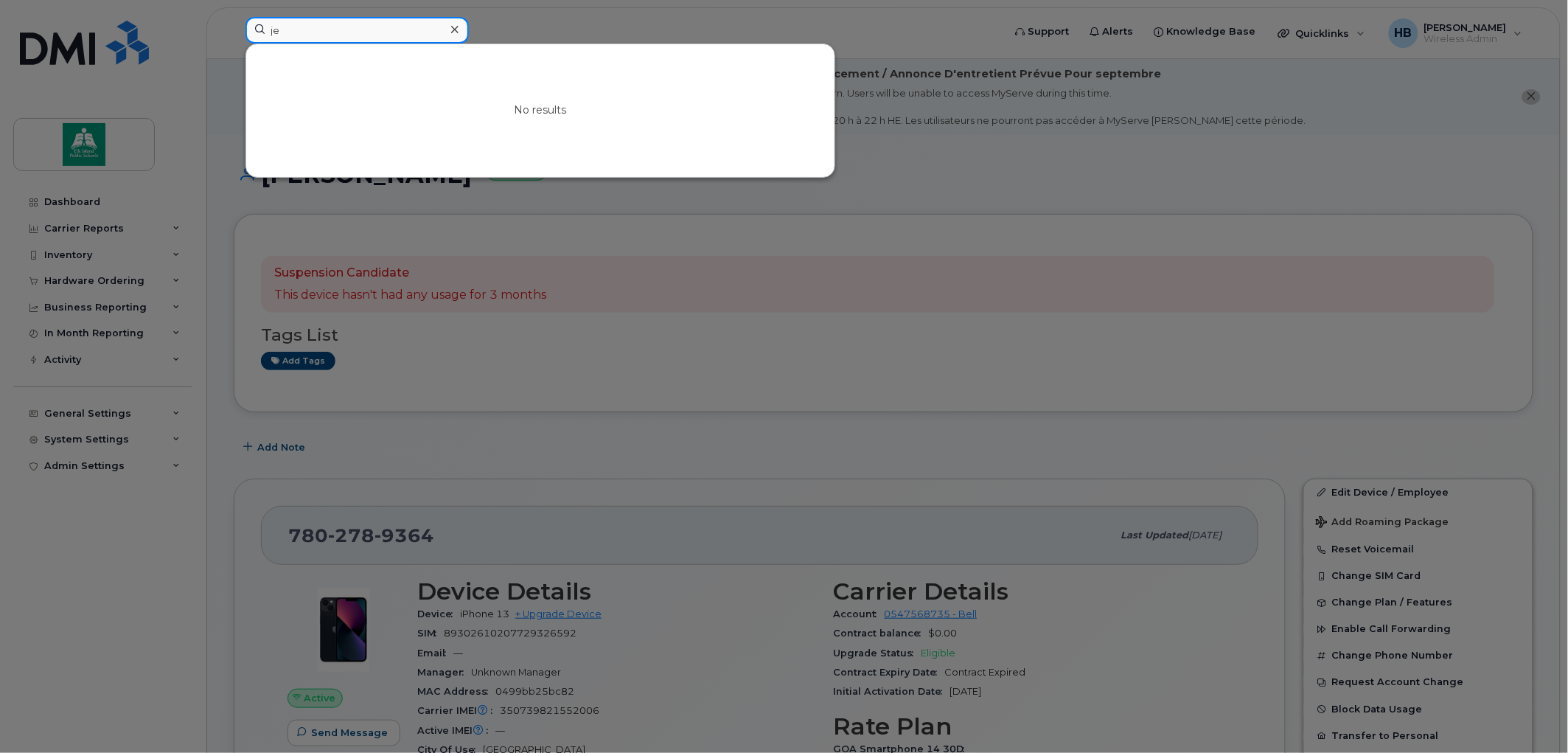
type input "j"
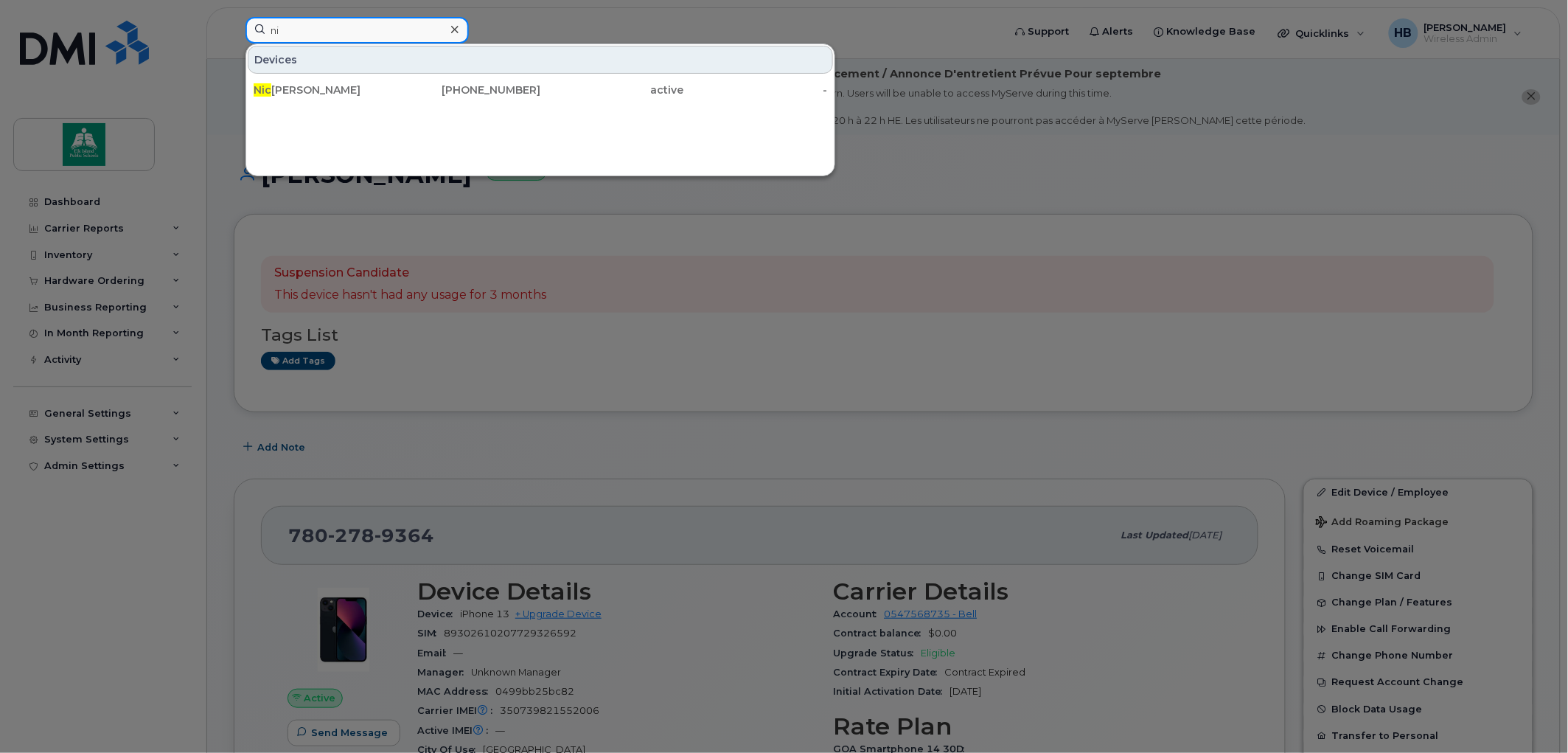
type input "n"
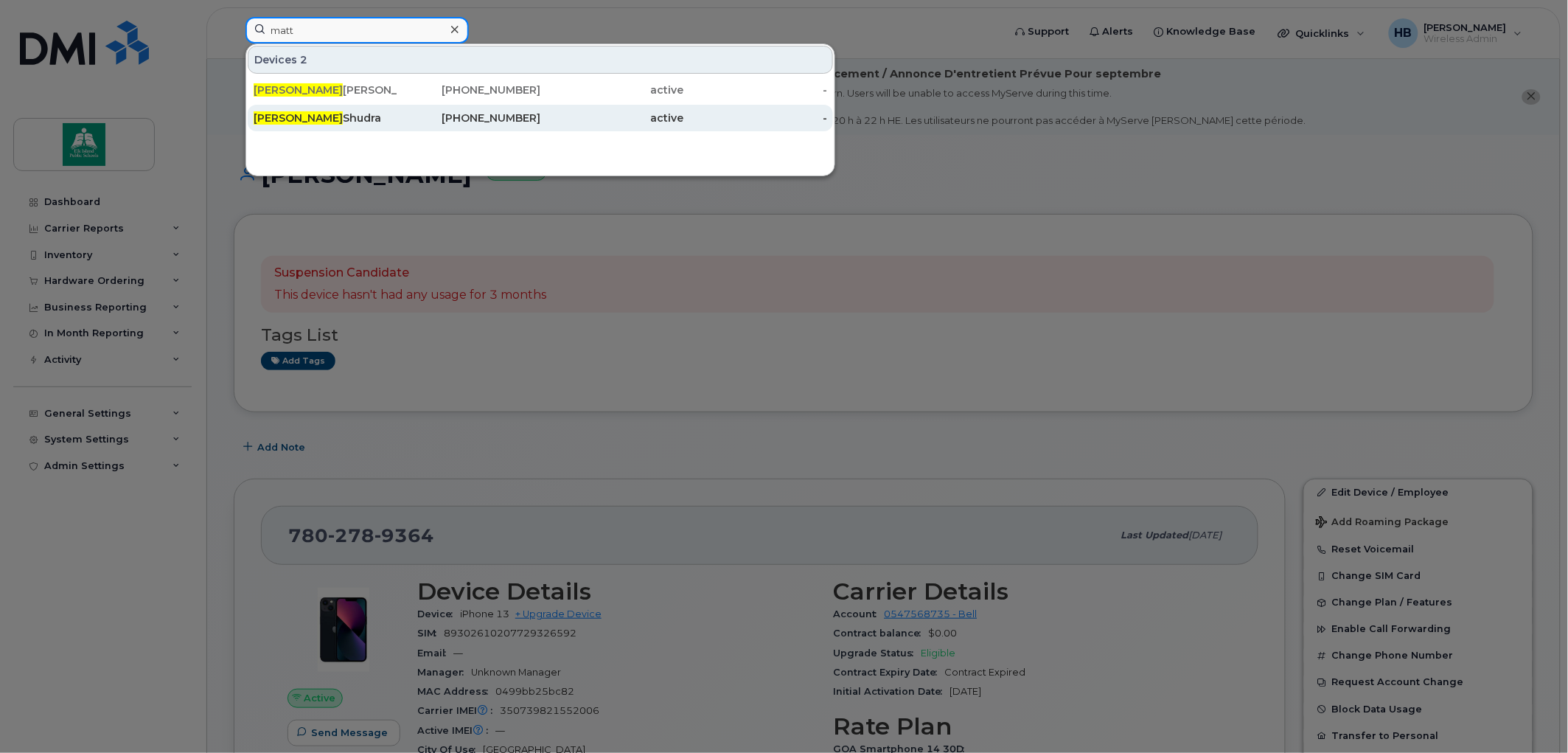
type input "matt"
click at [305, 115] on div "Matt Shudra" at bounding box center [325, 118] width 144 height 15
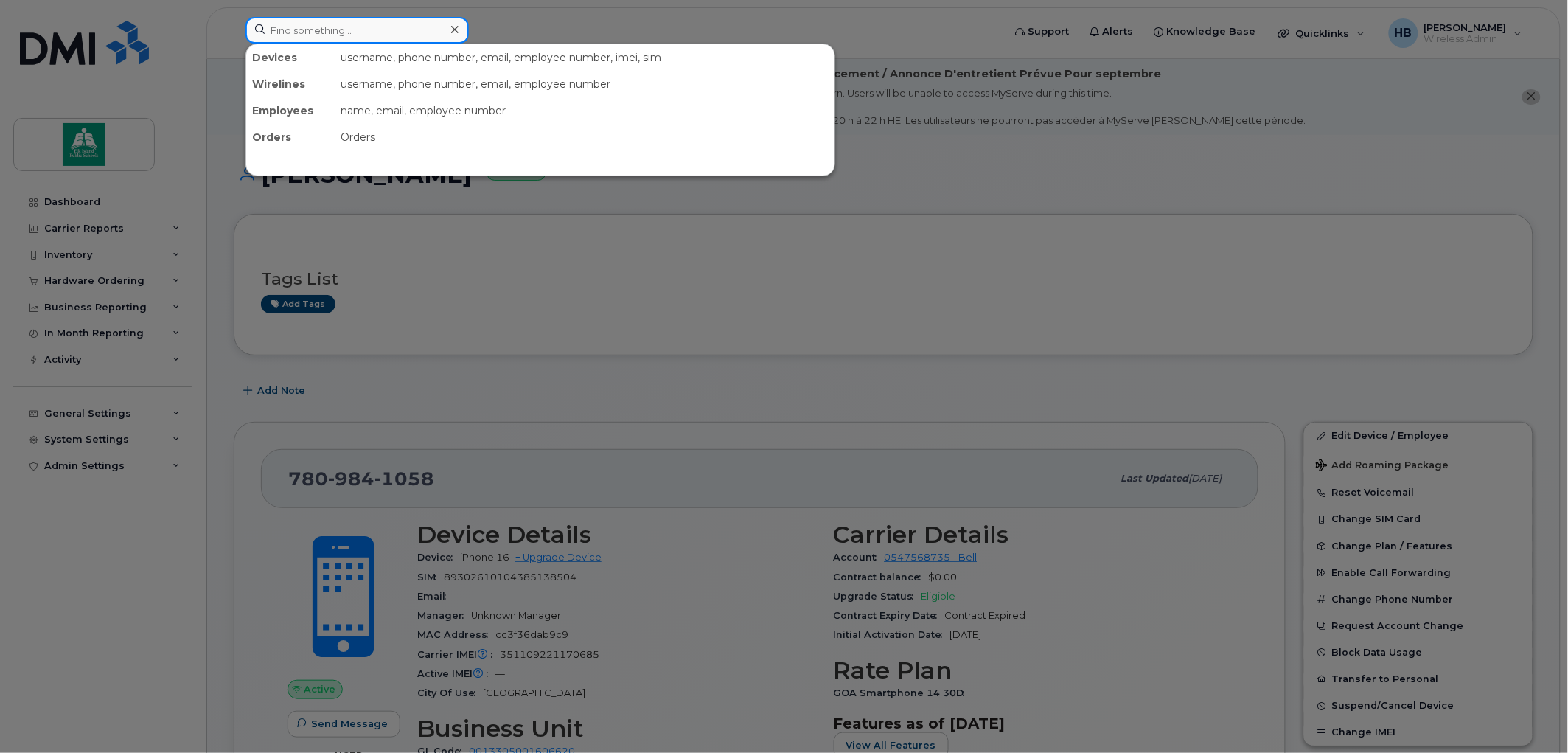
click at [373, 26] on input at bounding box center [356, 30] width 223 height 26
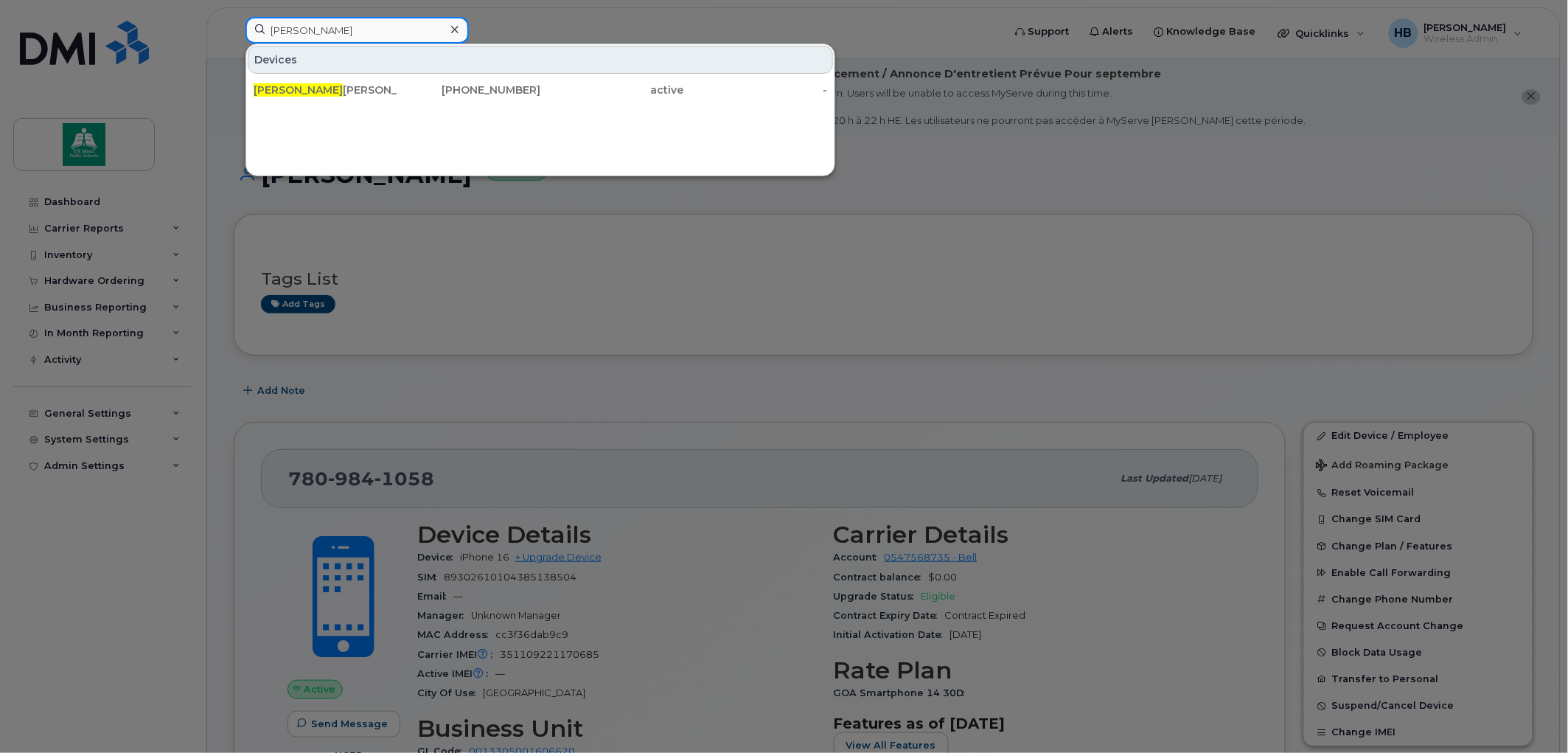
drag, startPoint x: 350, startPoint y: 29, endPoint x: 229, endPoint y: 29, distance: 121.0
click at [234, 29] on div "[PERSON_NAME] [PERSON_NAME] [PHONE_NUMBER] active -" at bounding box center [619, 34] width 772 height 33
type input "[PERSON_NAME]"
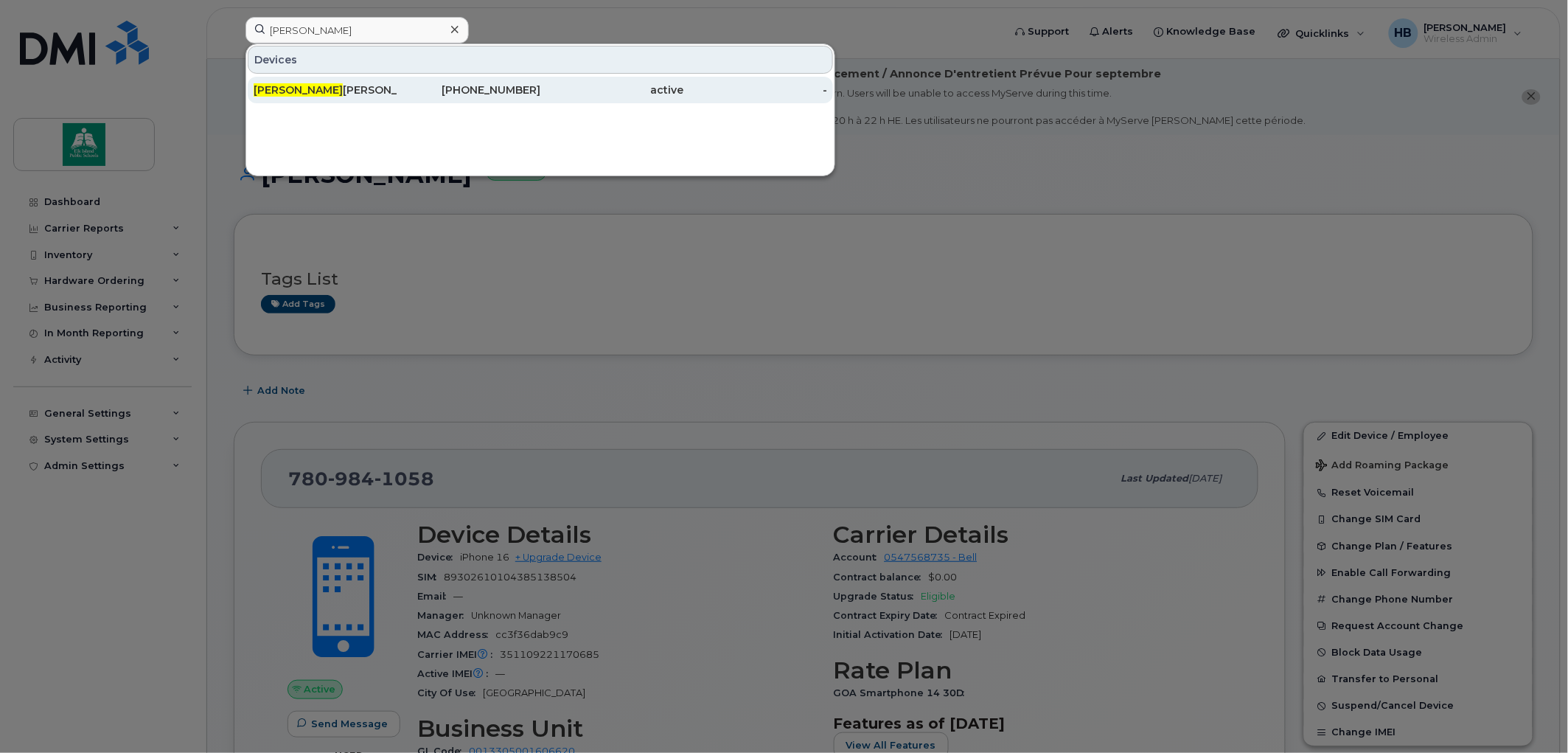
click at [311, 89] on div "[PERSON_NAME]" at bounding box center [325, 90] width 144 height 15
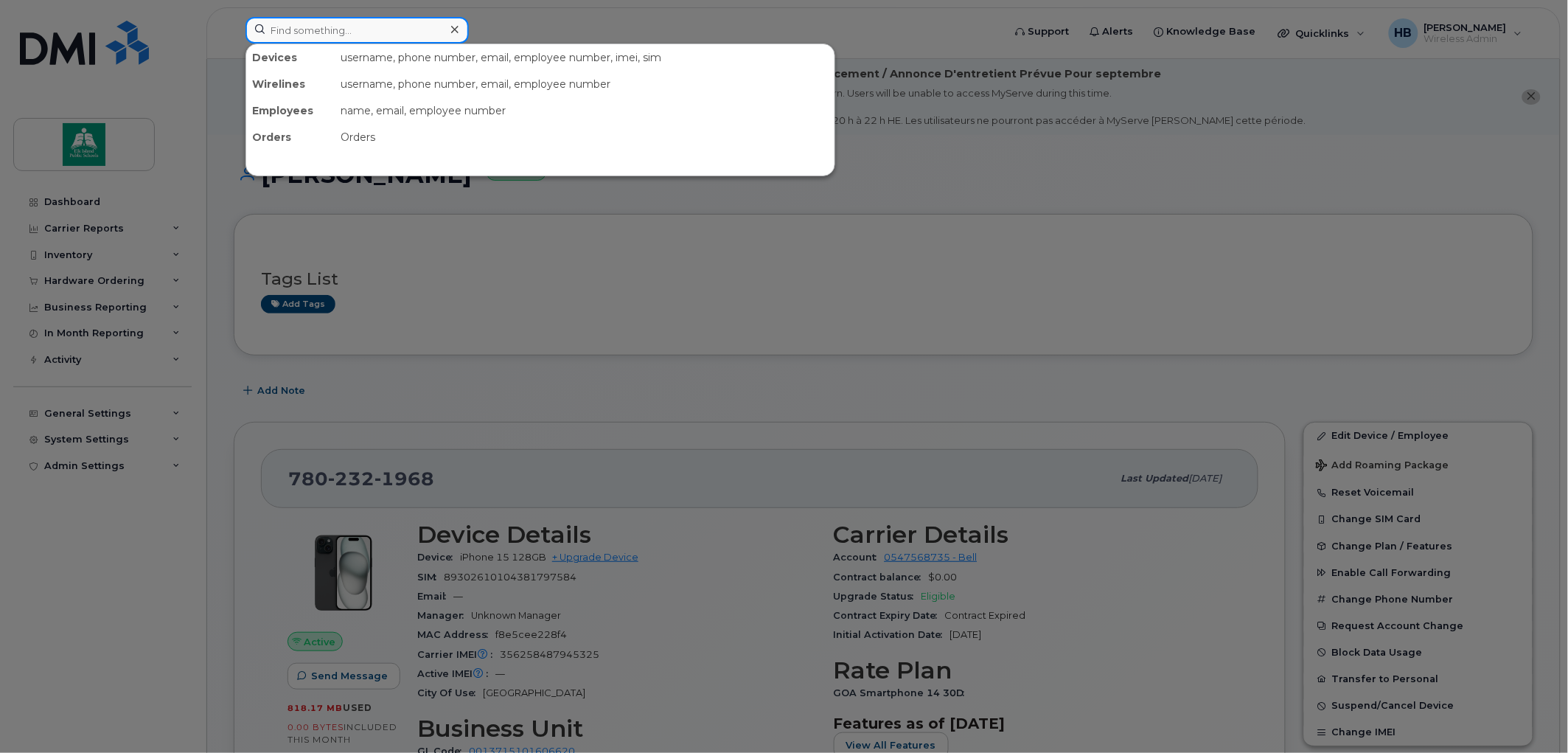
click at [290, 32] on input at bounding box center [356, 30] width 223 height 26
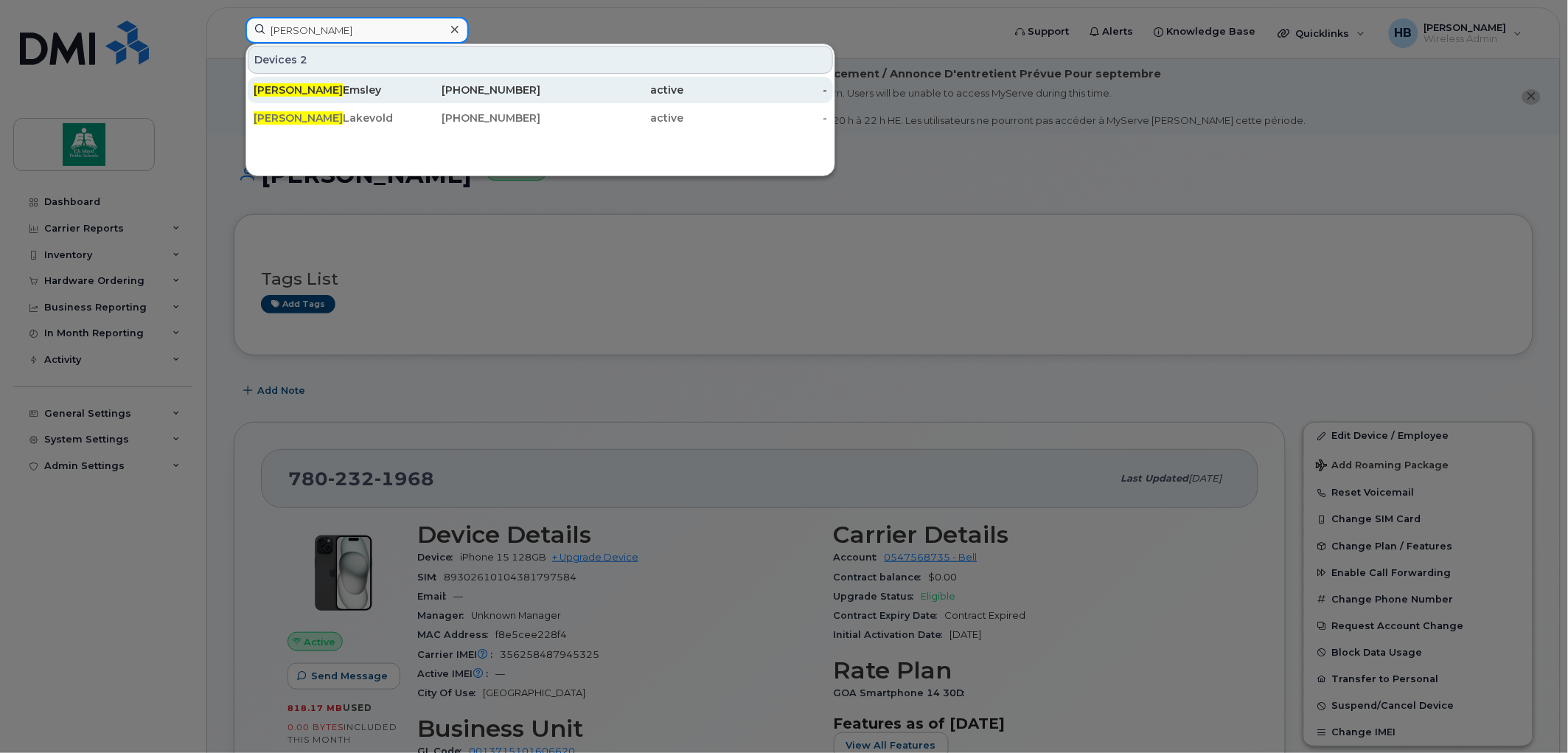
type input "jodi"
click at [290, 87] on div "Jodi Emsley" at bounding box center [325, 90] width 144 height 15
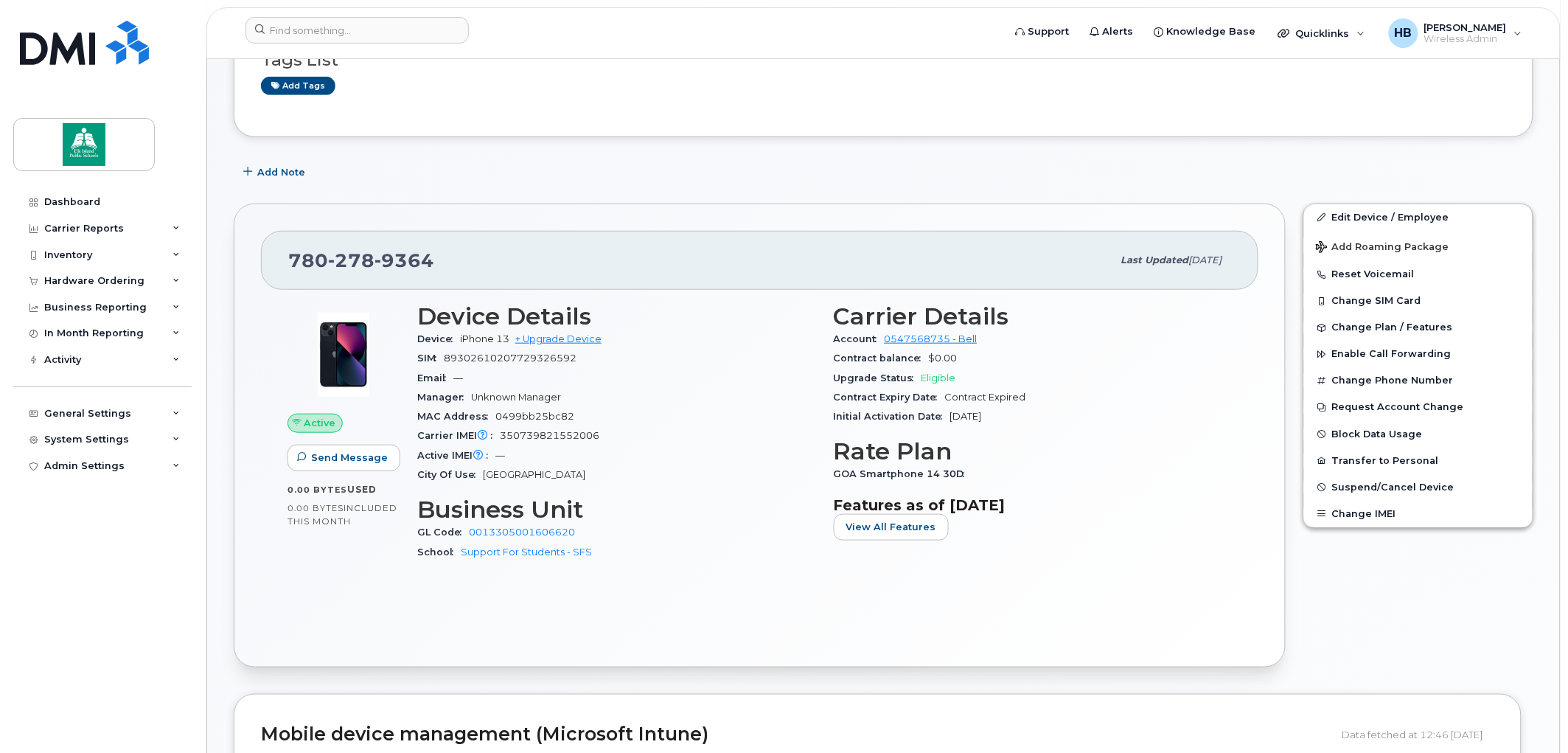
scroll to position [328, 0]
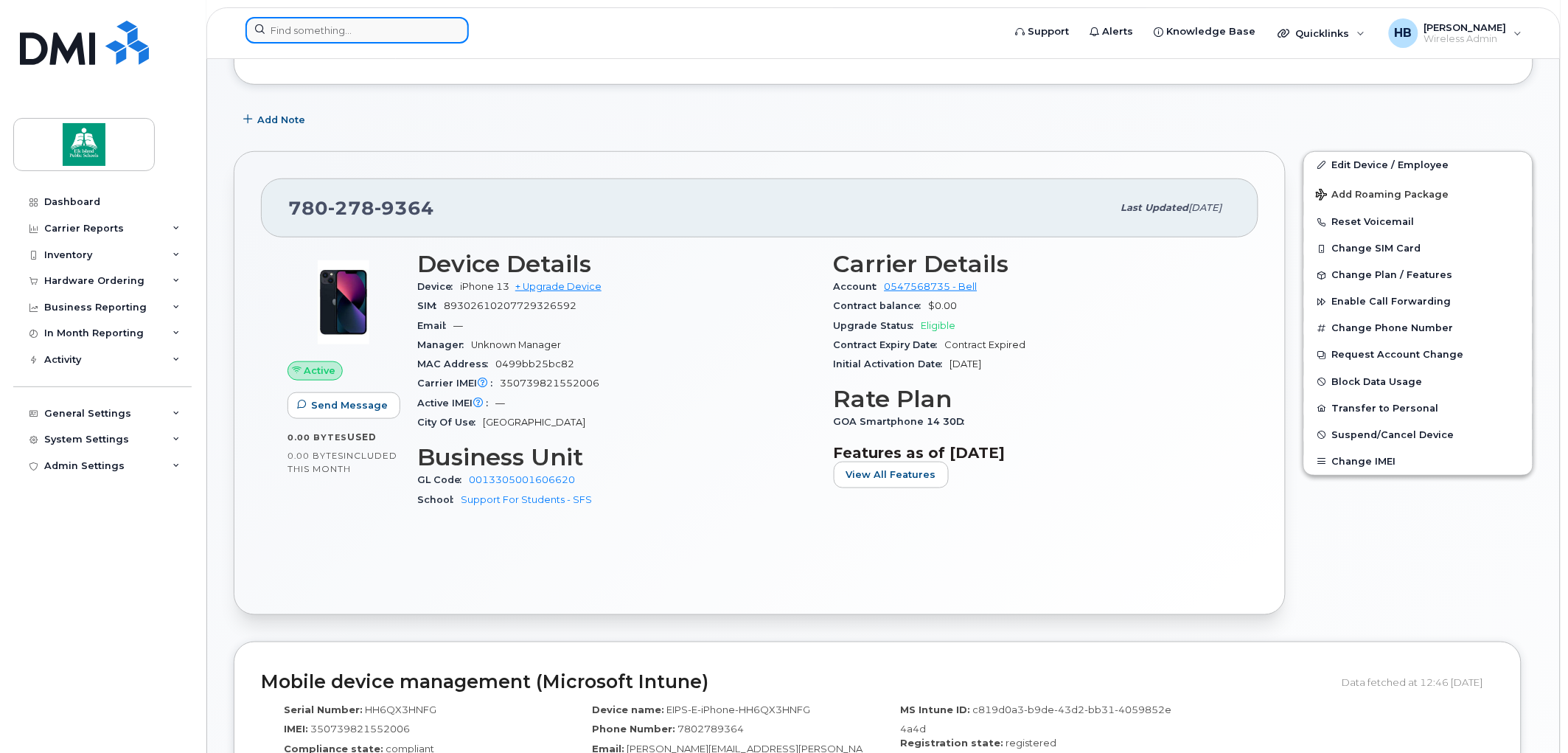
click at [319, 31] on input at bounding box center [356, 30] width 223 height 26
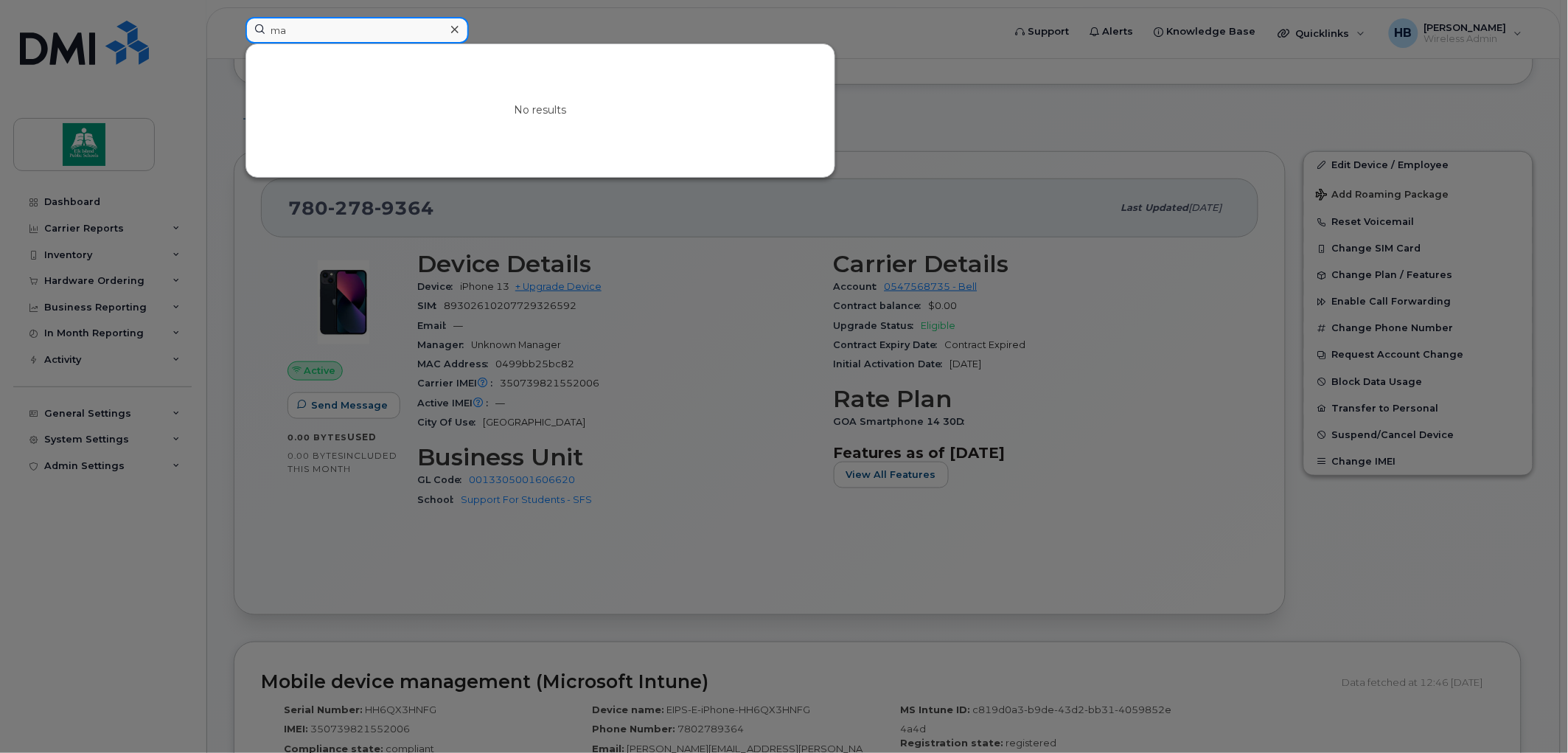
type input "m"
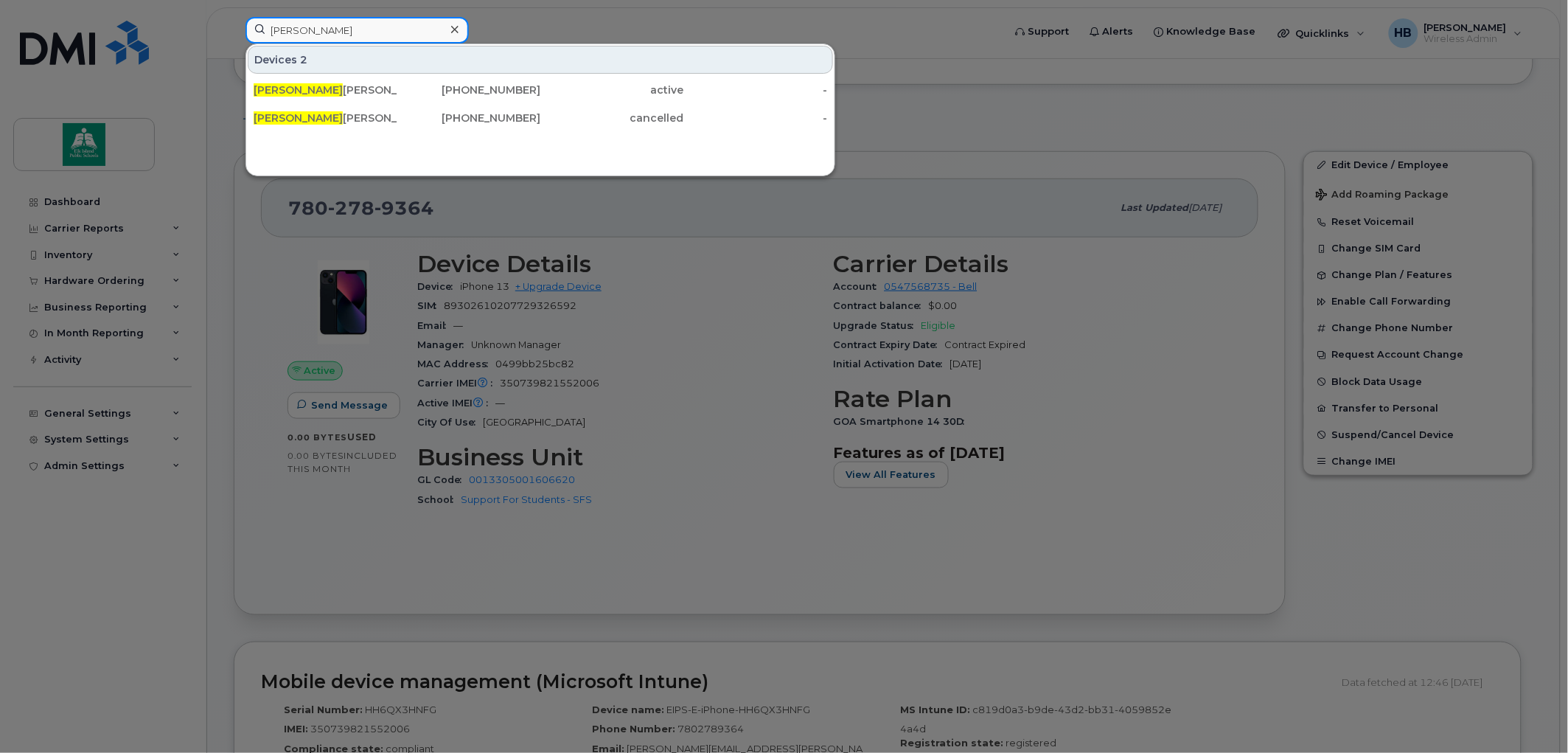
type input "[PERSON_NAME]"
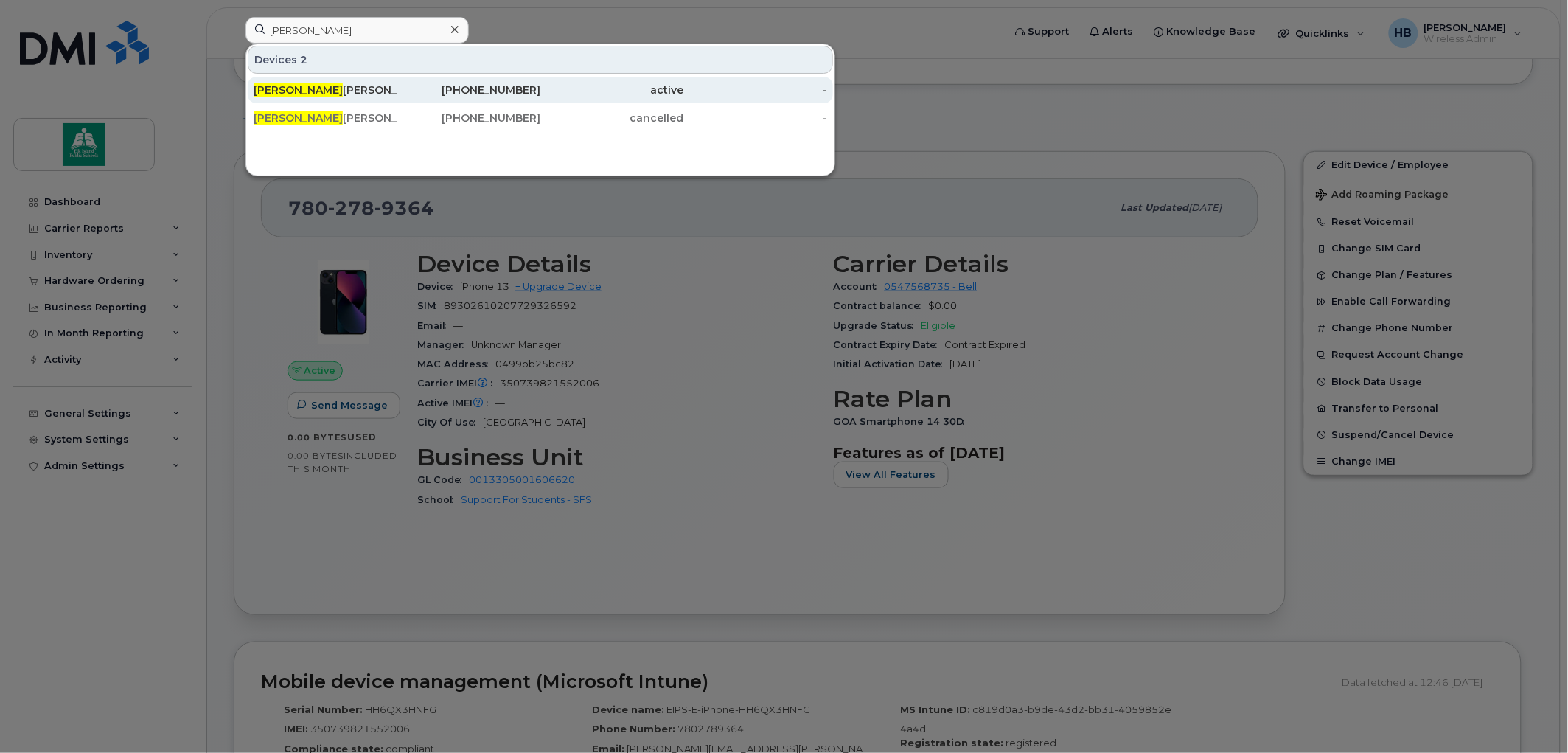
drag, startPoint x: 289, startPoint y: 84, endPoint x: 312, endPoint y: 79, distance: 23.5
click at [289, 84] on span "Stephanie" at bounding box center [297, 90] width 89 height 13
